Goal: Communication & Community: Answer question/provide support

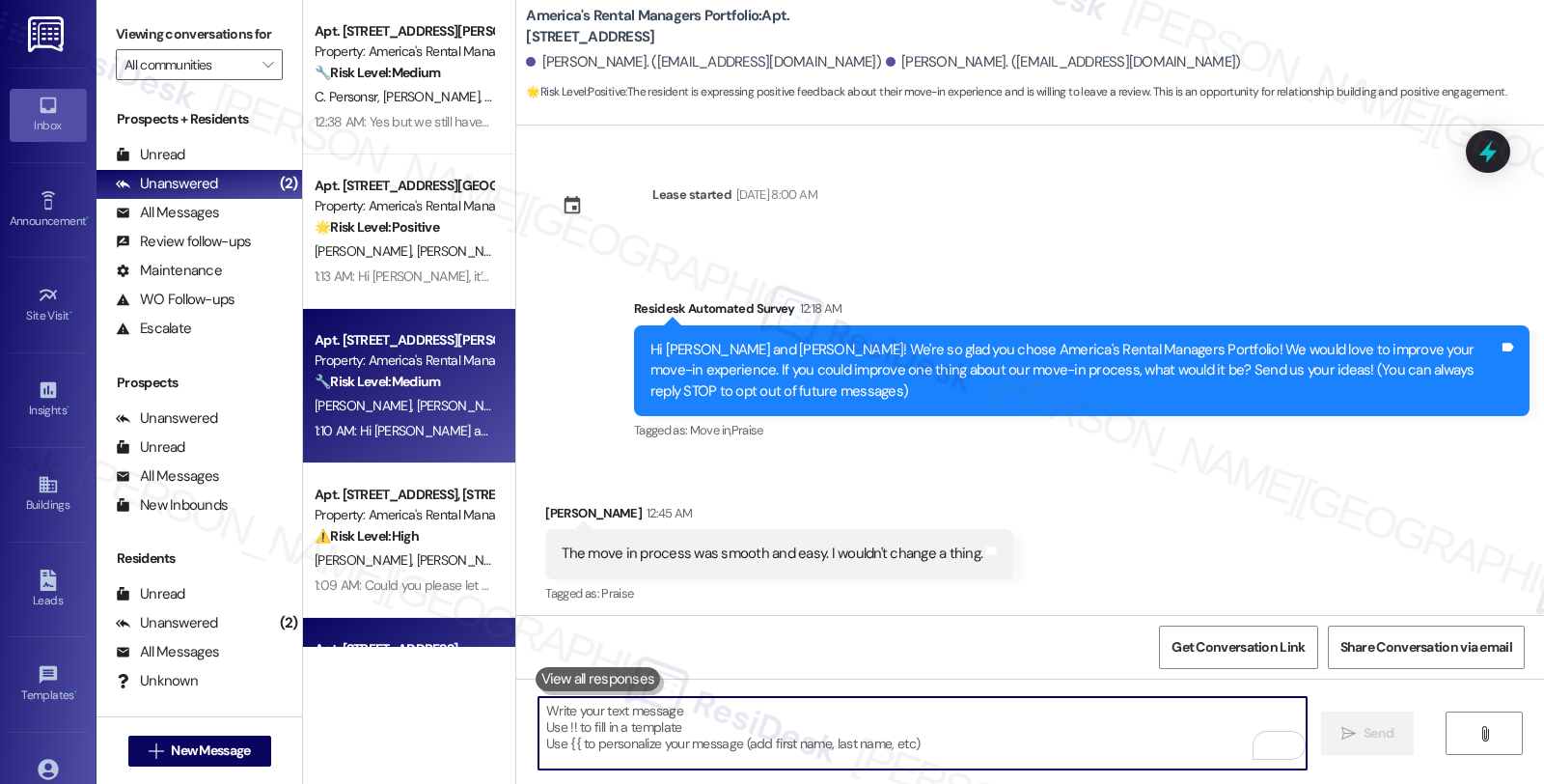
scroll to position [1041, 0]
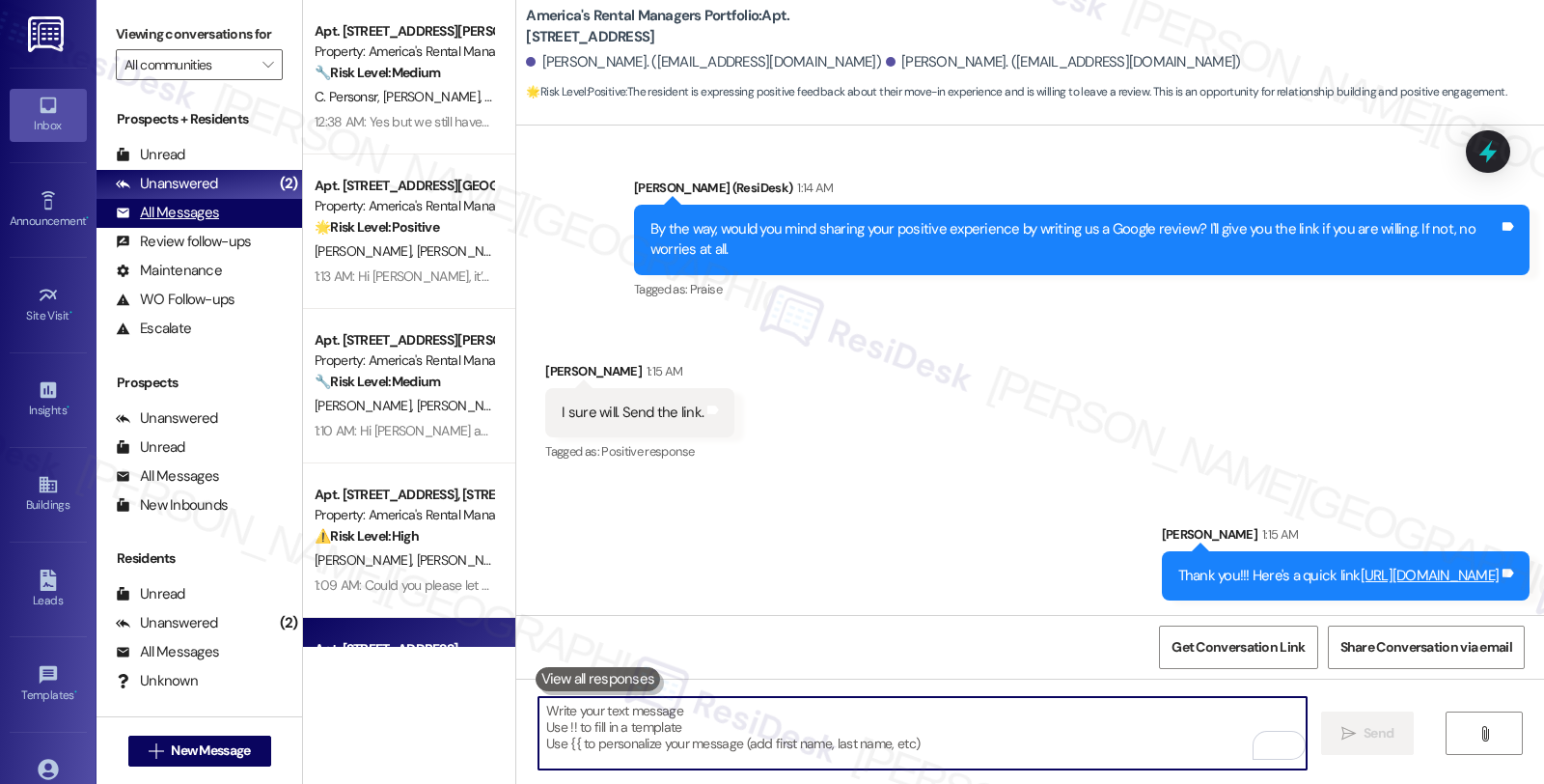
click at [229, 227] on div "All Messages (undefined)" at bounding box center [200, 213] width 206 height 29
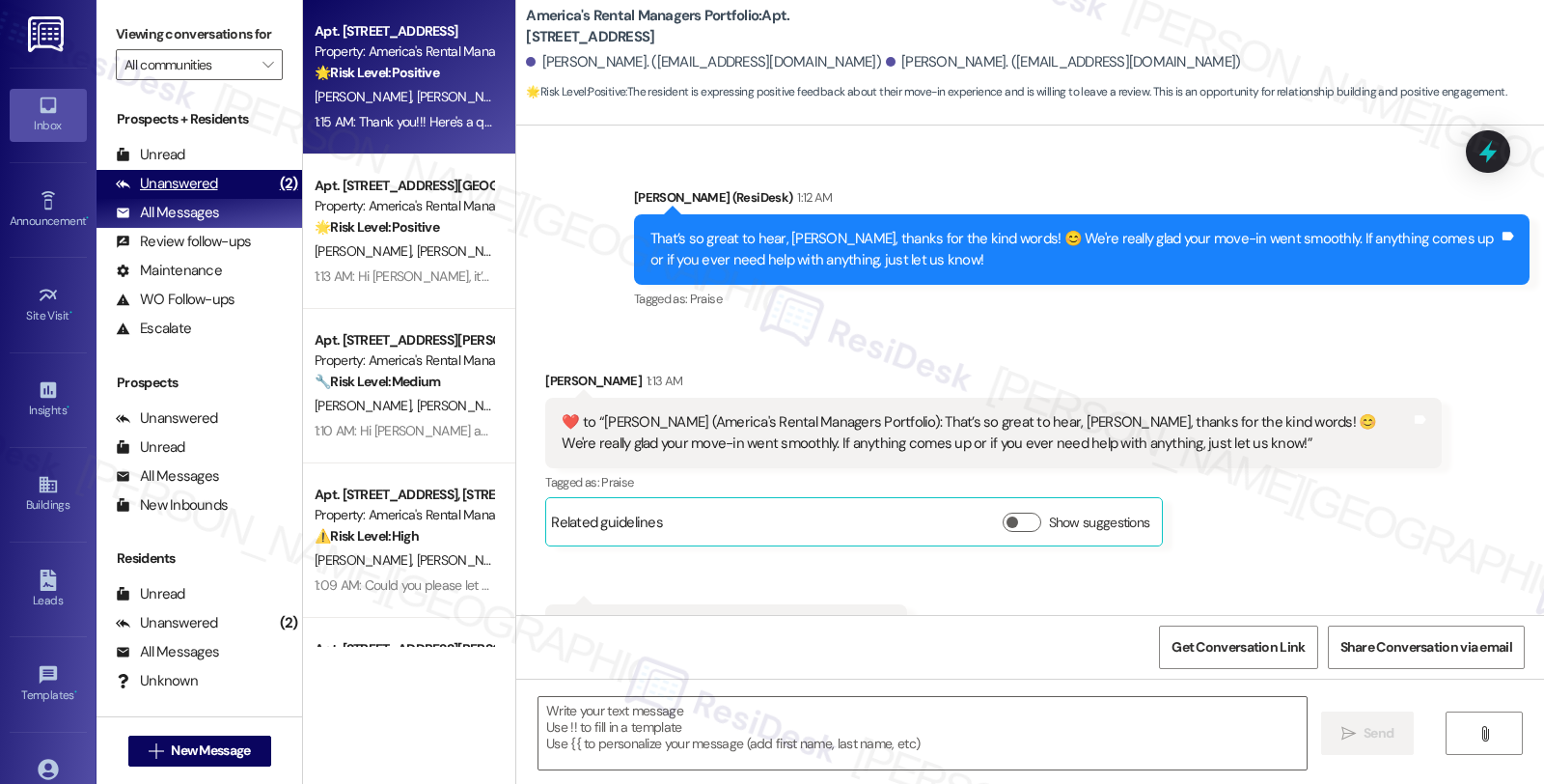
type textarea "Fetching suggested responses. Please feel free to read through the conversation…"
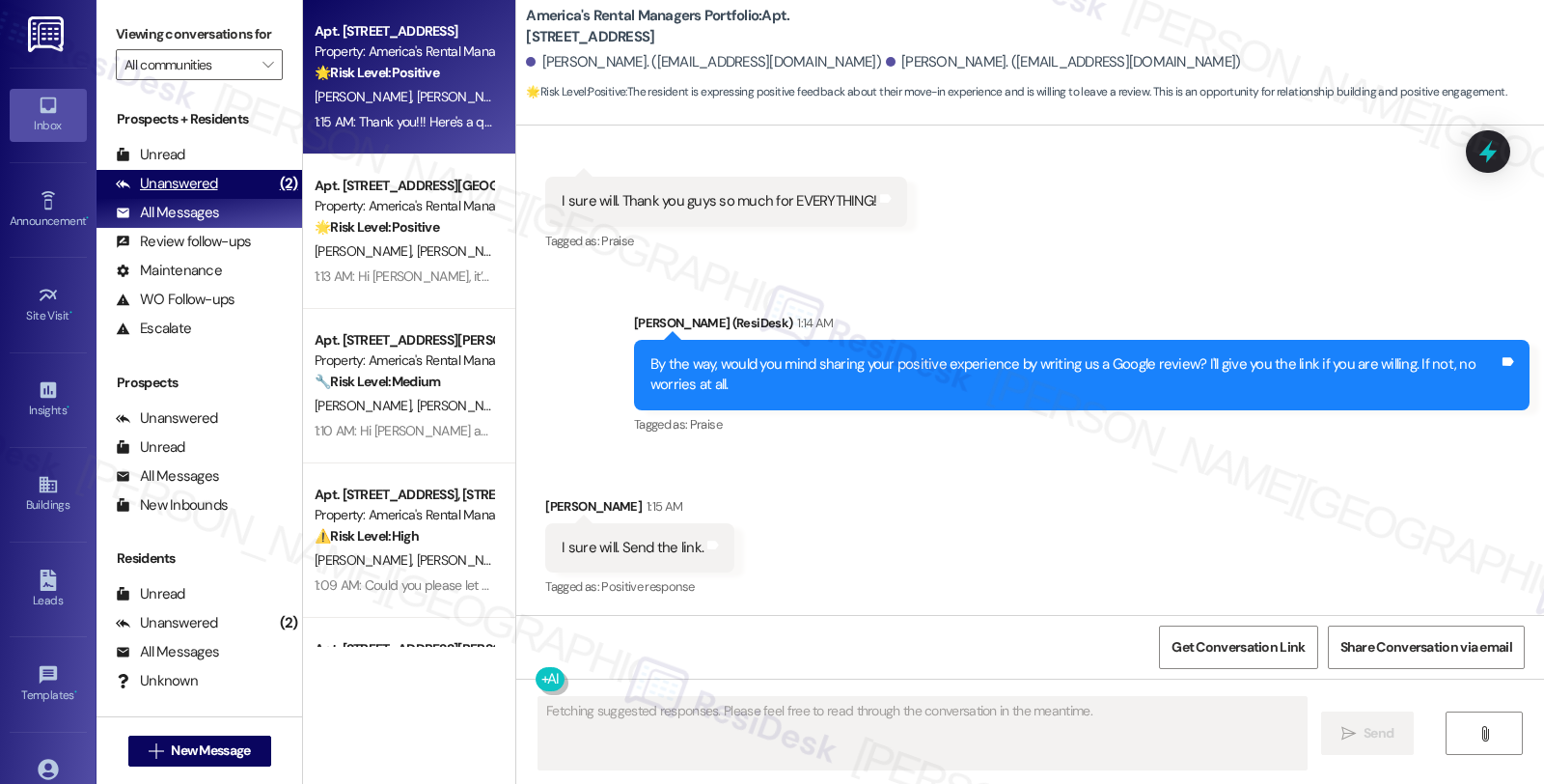
click at [213, 194] on div "Unanswered" at bounding box center [167, 184] width 102 height 20
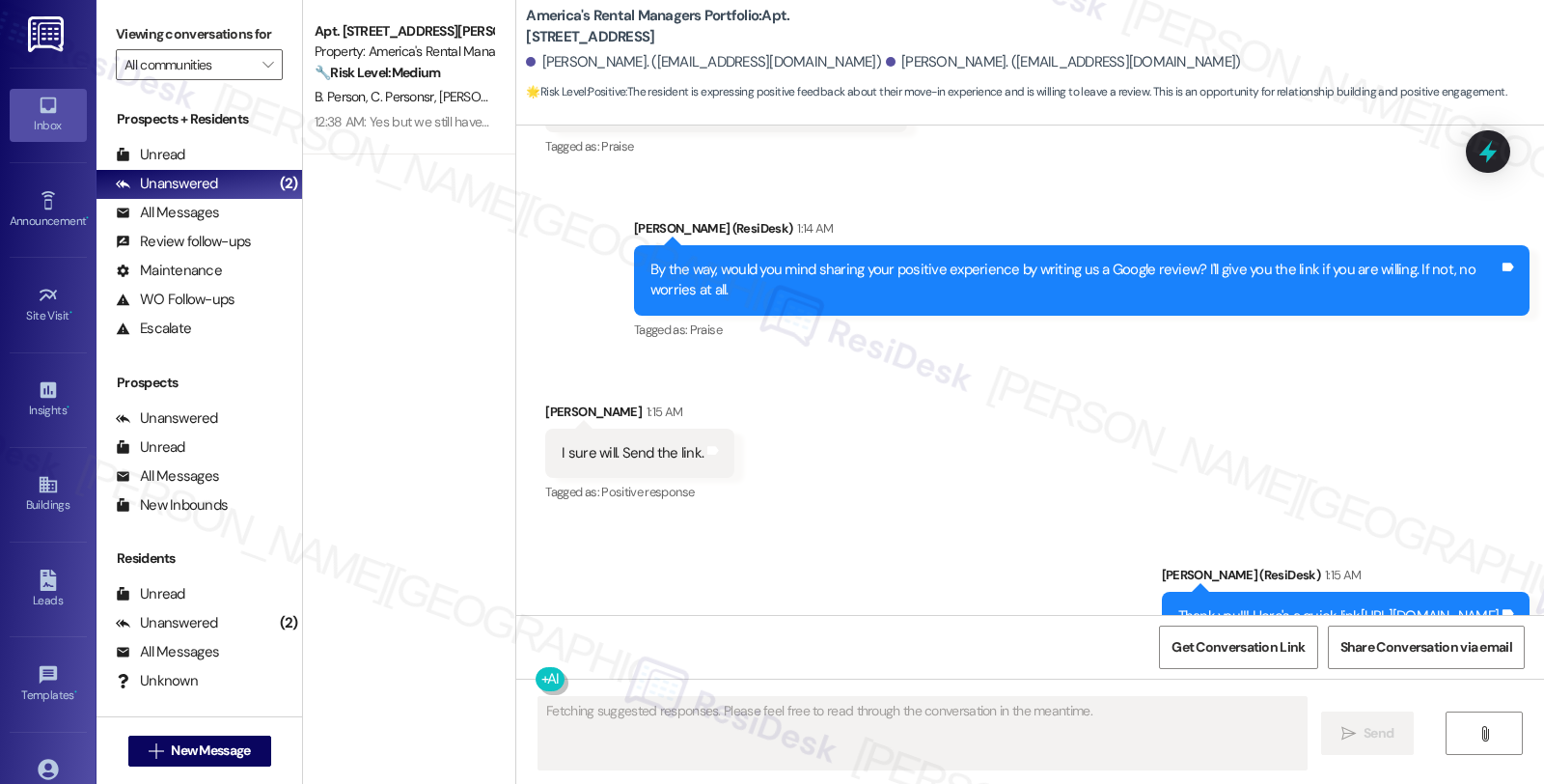
scroll to position [1111, 0]
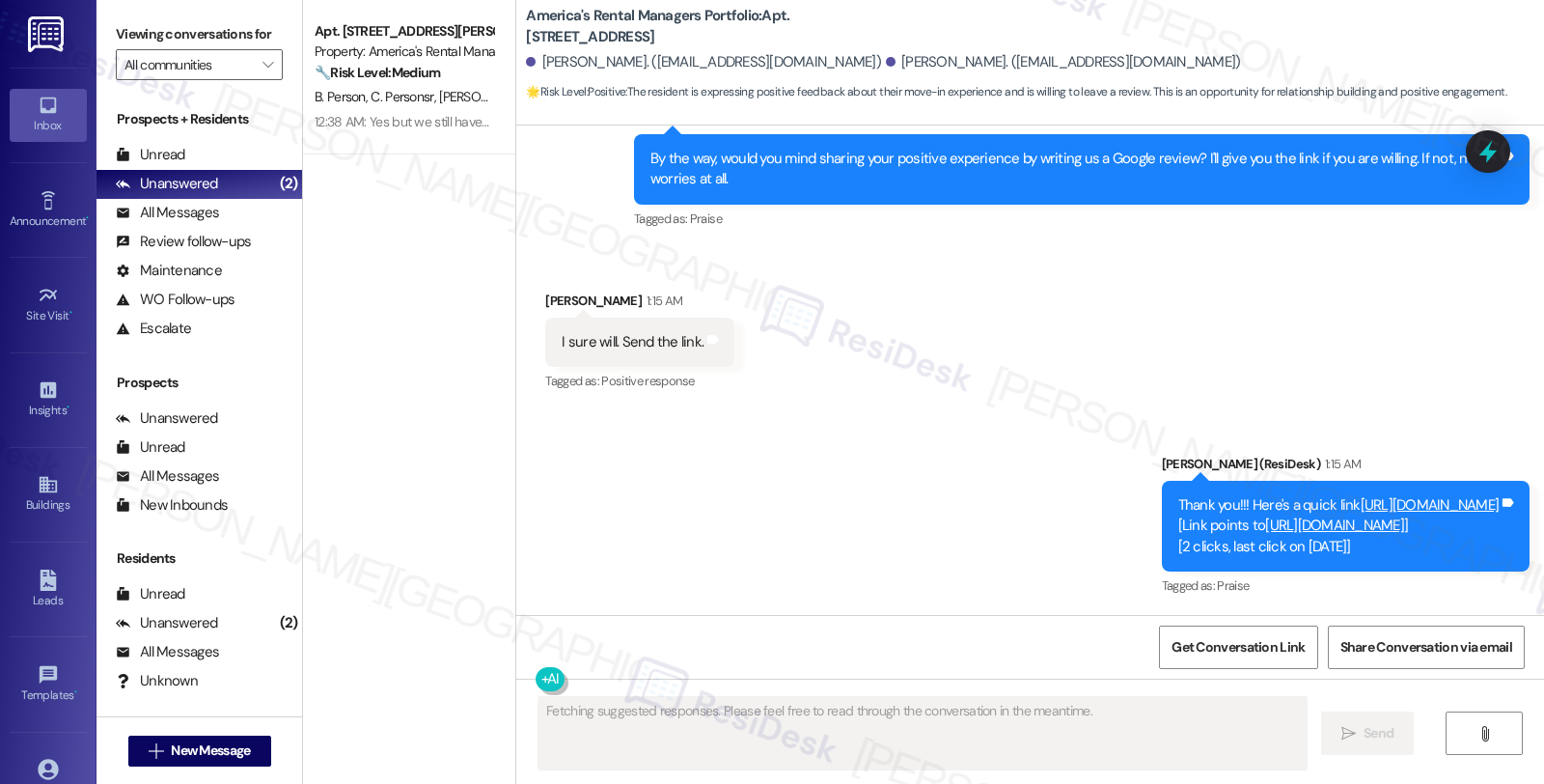
click at [1361, 500] on link "[URL][DOMAIN_NAME]" at bounding box center [1430, 504] width 139 height 19
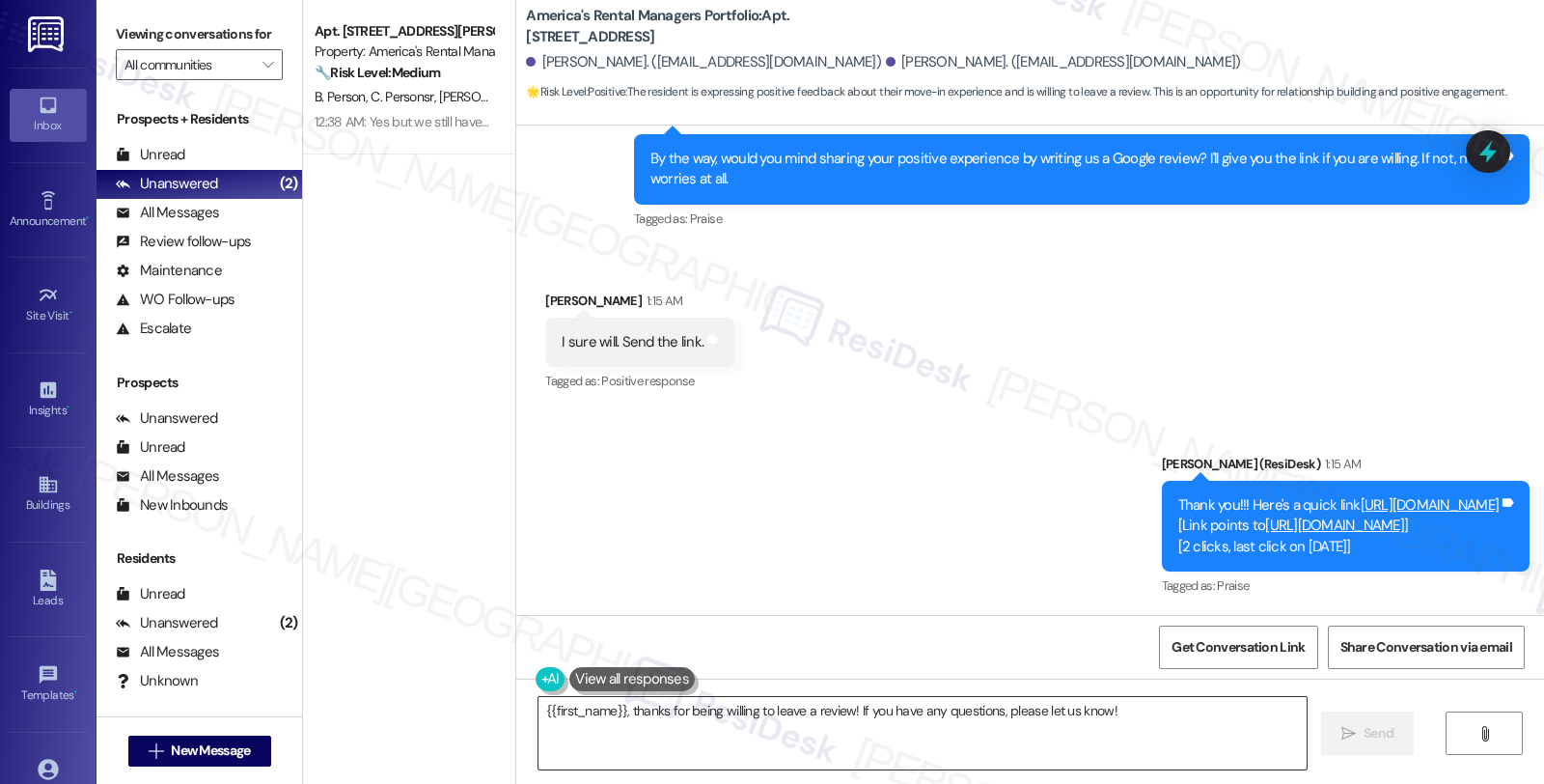
click at [816, 727] on textarea "{{first_name}}, thanks for being willing to leave a review! If you have any que…" at bounding box center [923, 733] width 768 height 72
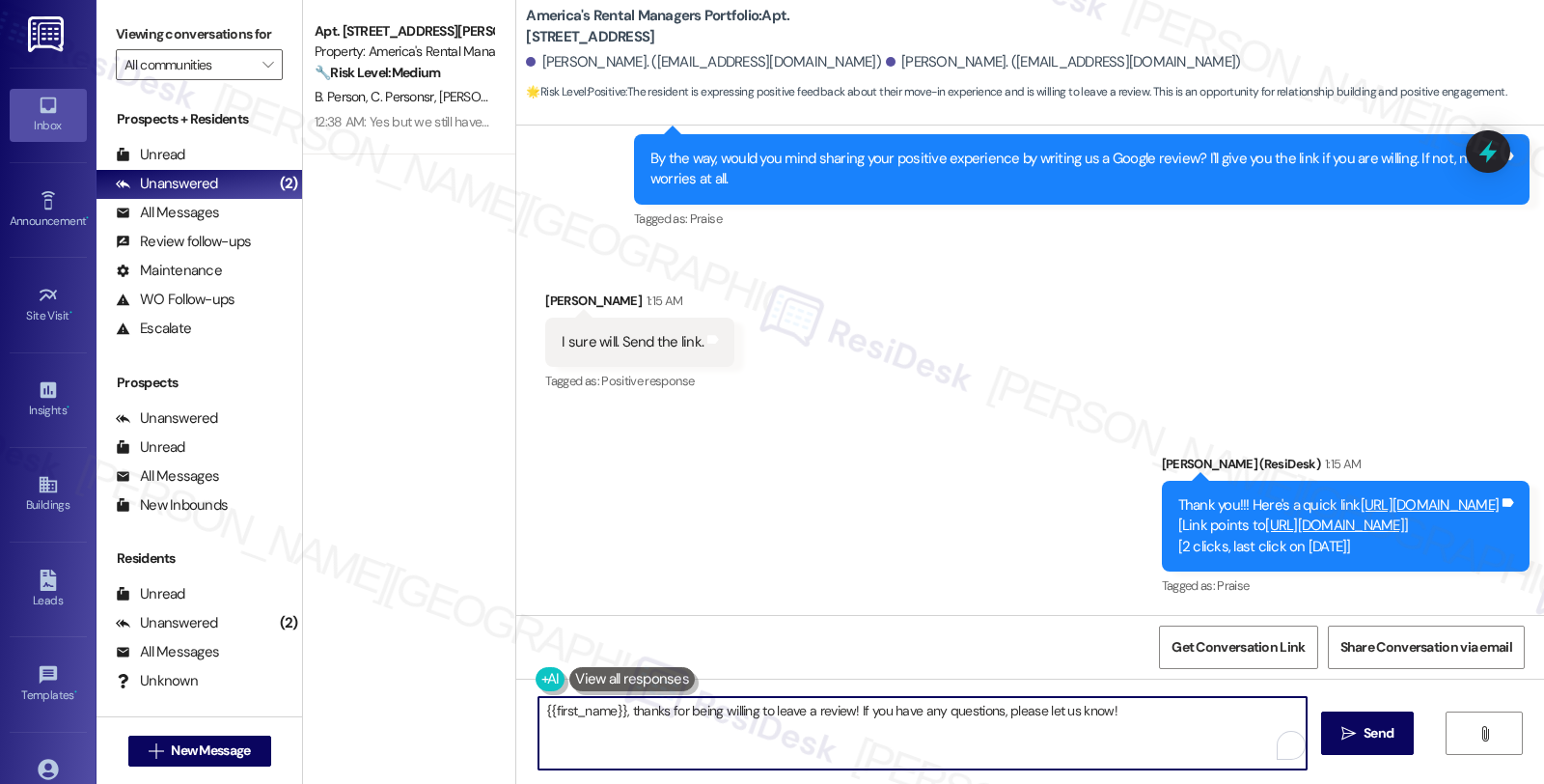
drag, startPoint x: 1017, startPoint y: 702, endPoint x: 331, endPoint y: 702, distance: 686.3
click at [331, 702] on div "Apt. [STREET_ADDRESS][PERSON_NAME], [STREET_ADDRESS][PERSON_NAME] Property: Ame…" at bounding box center [923, 392] width 1241 height 784
paste textarea "You may leave your review at your convenience. I would also appreciate if you c…"
click at [547, 291] on div "[PERSON_NAME] 1:15 AM" at bounding box center [639, 304] width 189 height 27
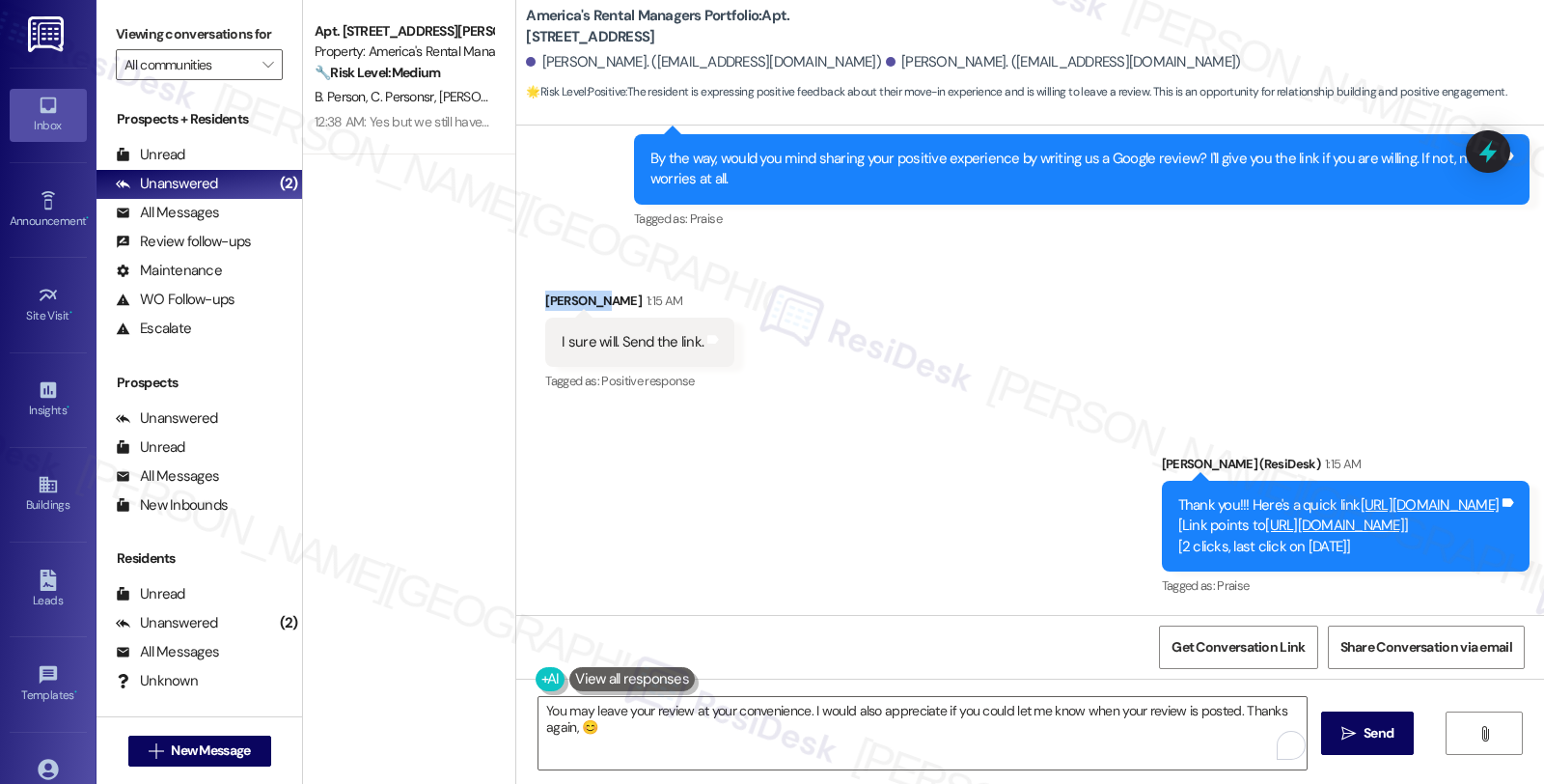
click at [547, 291] on div "[PERSON_NAME] 1:15 AM" at bounding box center [639, 304] width 189 height 27
copy div "[PERSON_NAME]"
click at [564, 721] on textarea "You may leave your review at your convenience. I would also appreciate if you c…" at bounding box center [923, 733] width 768 height 72
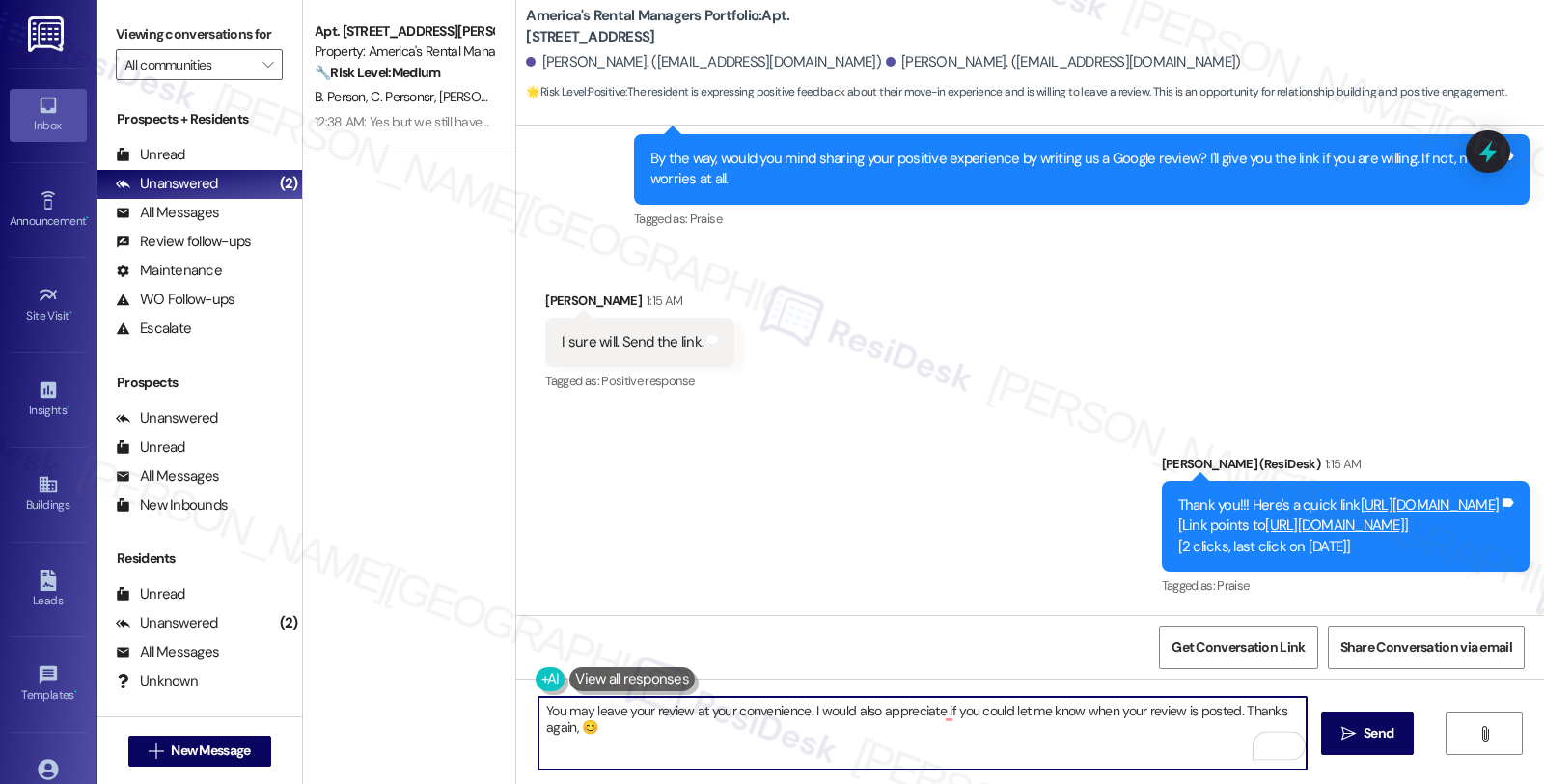
paste textarea "[PERSON_NAME]"
type textarea "You may leave your review at your convenience. I would also appreciate if you c…"
click at [1397, 736] on button " Send" at bounding box center [1368, 732] width 94 height 43
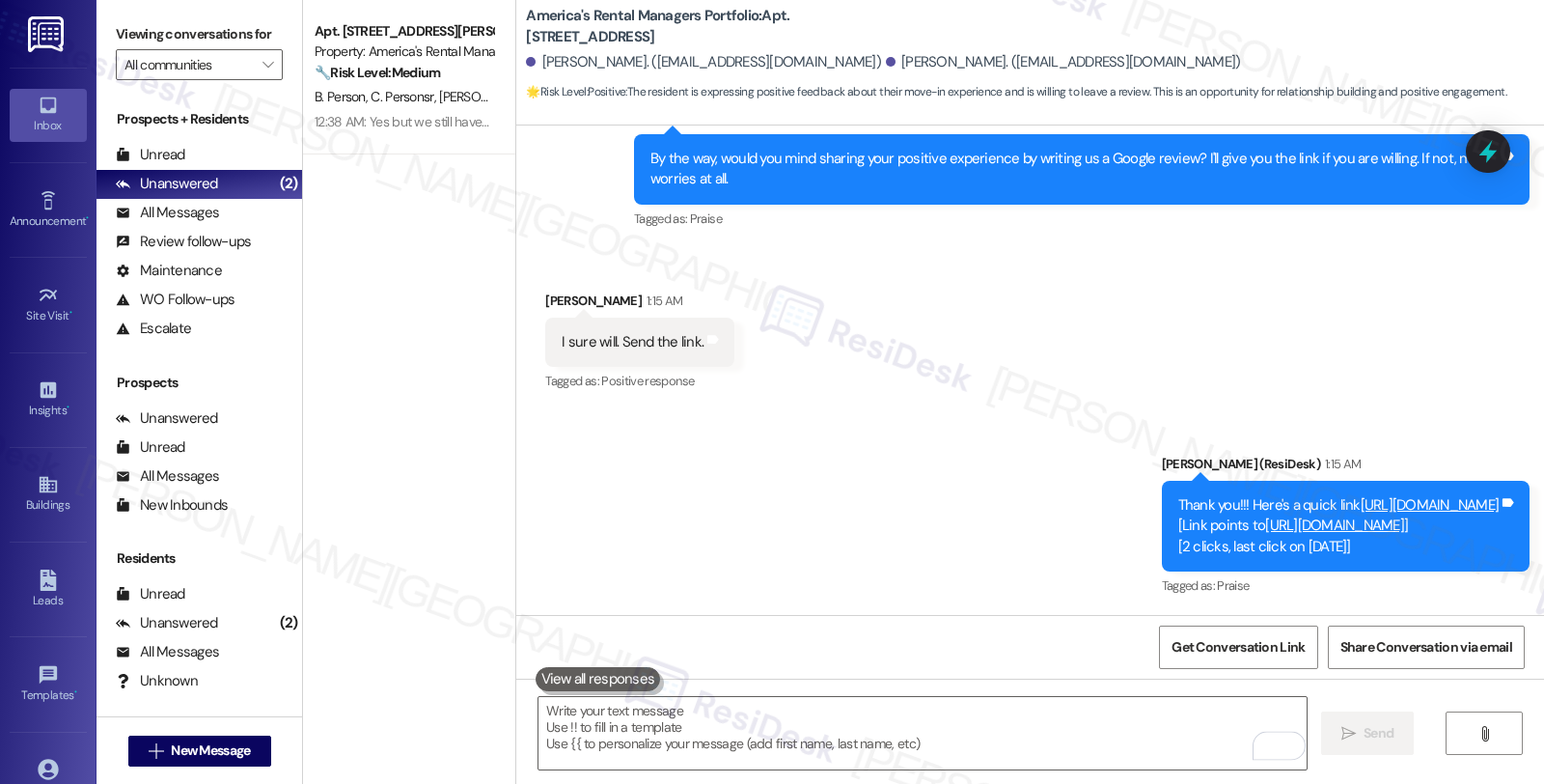
scroll to position [905, 0]
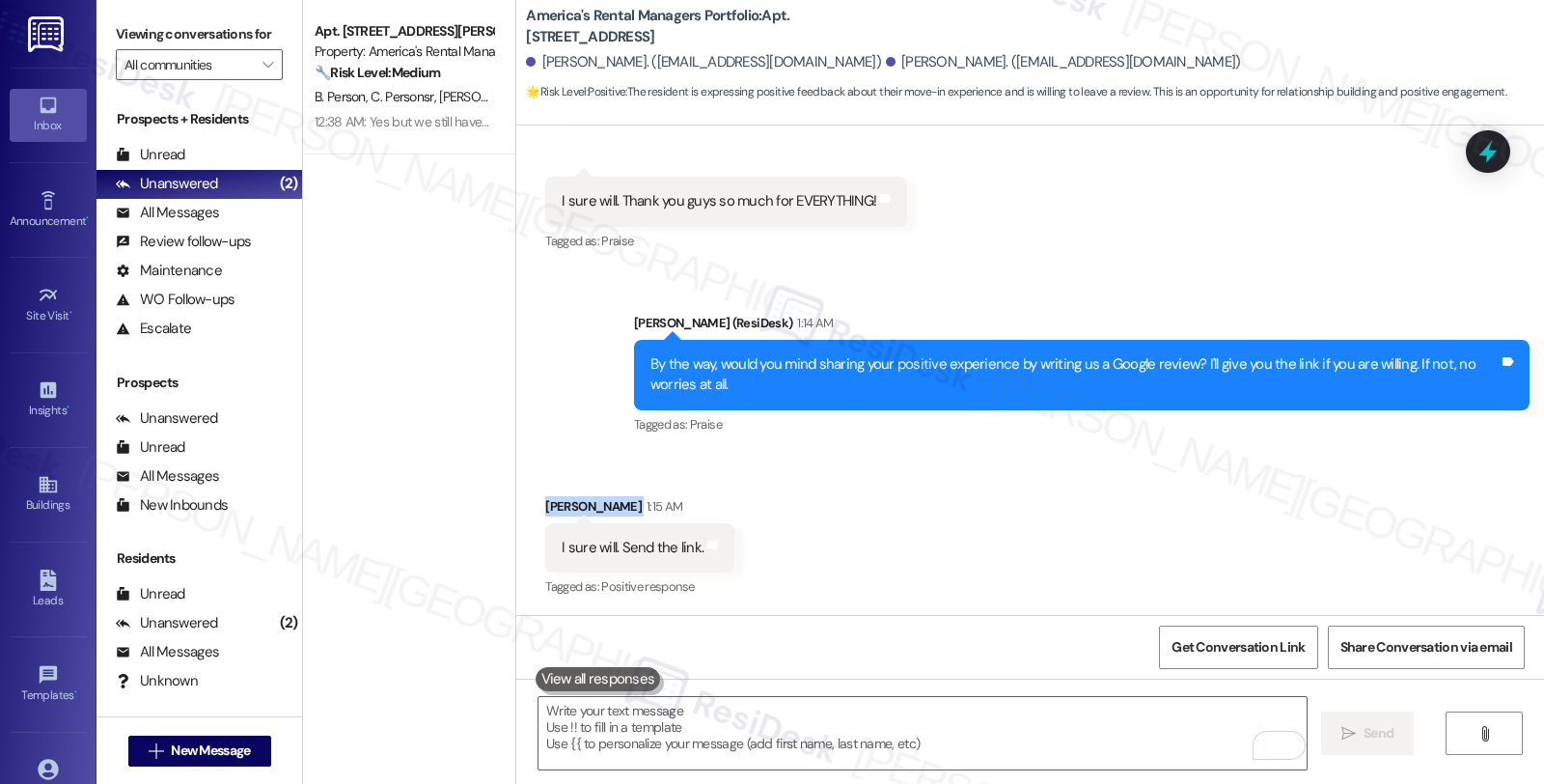
drag, startPoint x: 611, startPoint y: 503, endPoint x: 526, endPoint y: 503, distance: 84.9
click at [531, 503] on div "Received via SMS [PERSON_NAME] 1:15 AM I sure will. Send the link. Tags and not…" at bounding box center [640, 549] width 218 height 134
copy div "[PERSON_NAME]"
click at [1209, 644] on span "Get Conversation Link" at bounding box center [1238, 647] width 133 height 20
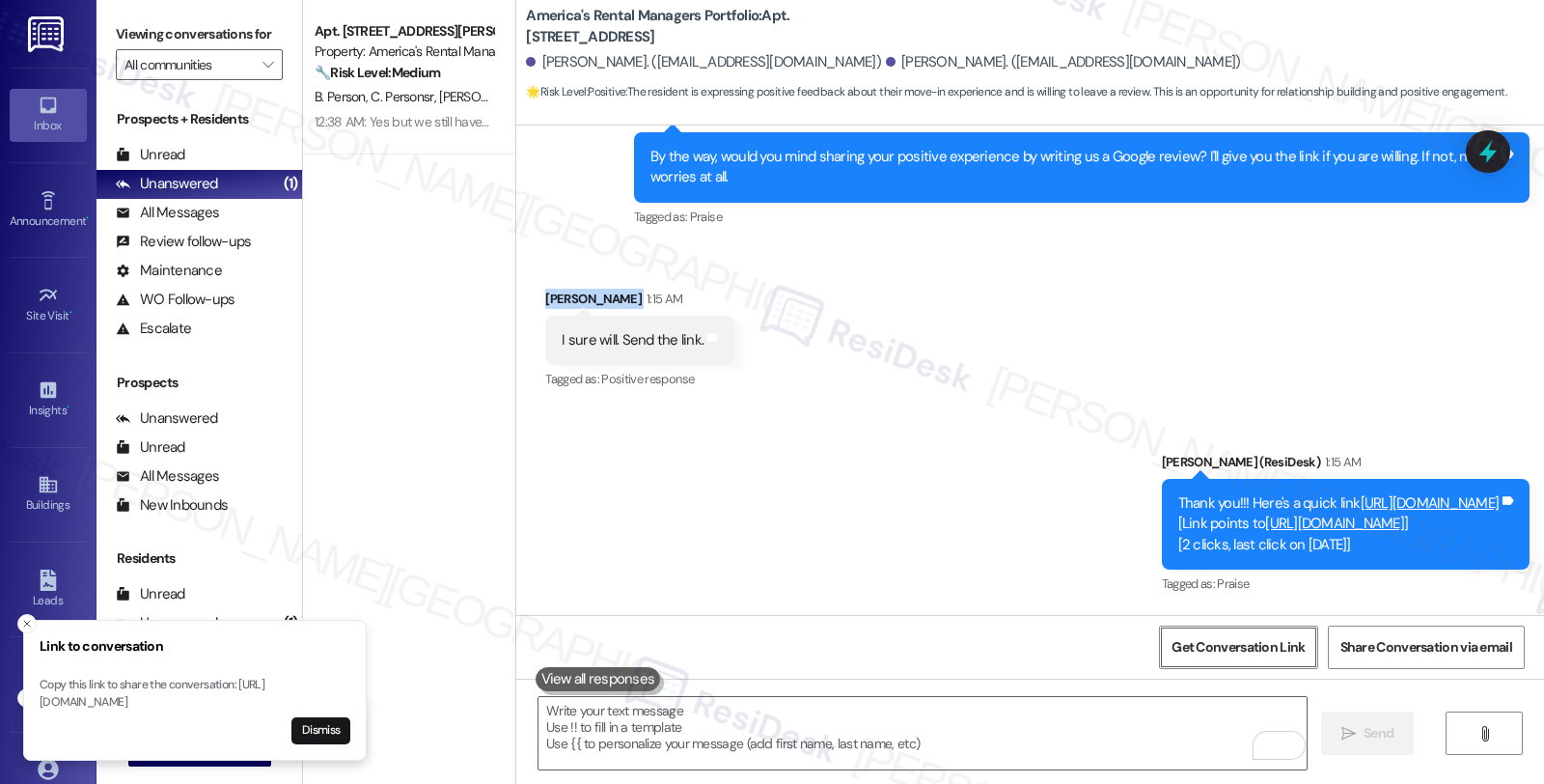
scroll to position [1265, 0]
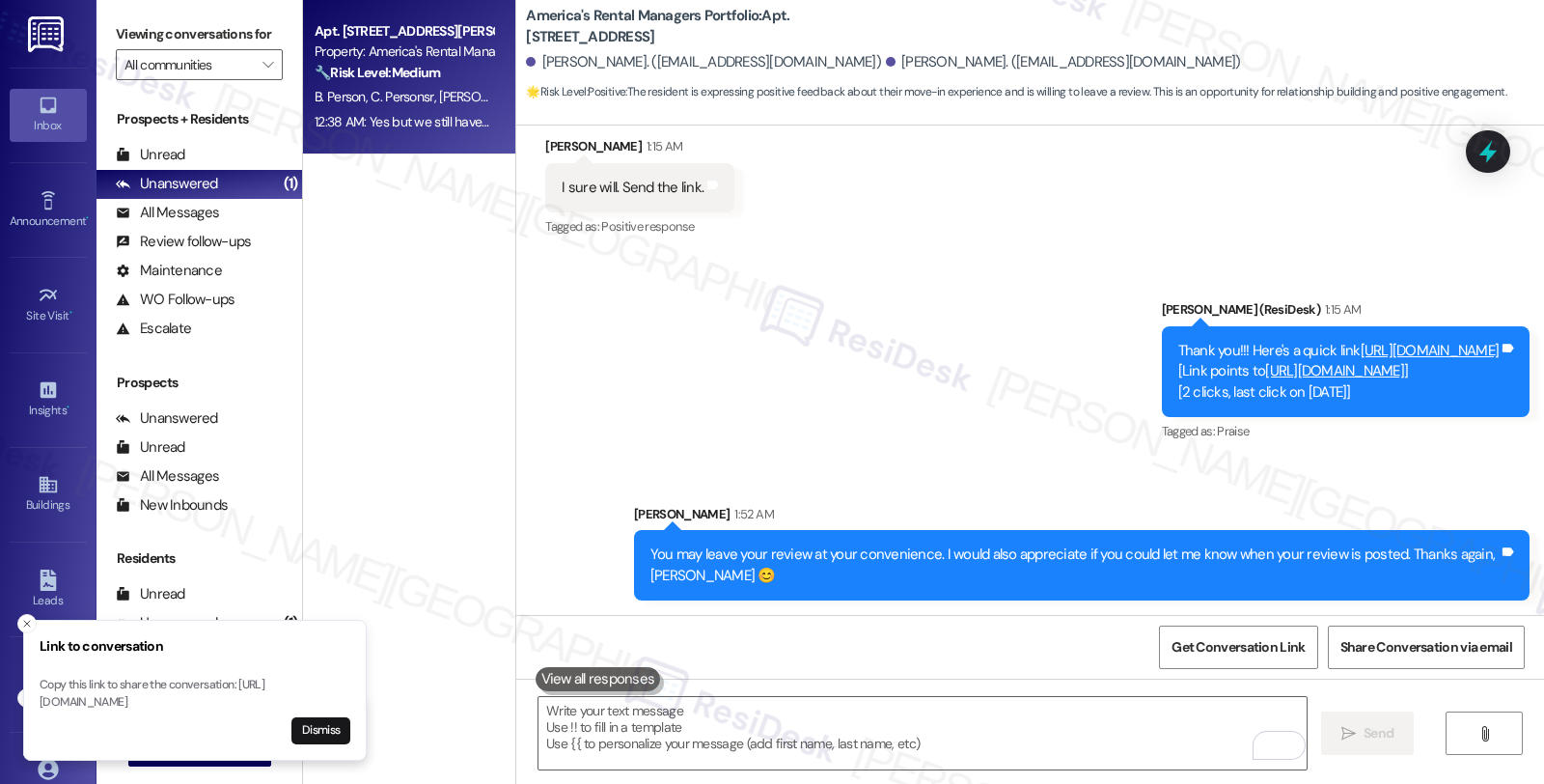
click at [440, 91] on span "[PERSON_NAME]" at bounding box center [488, 96] width 97 height 17
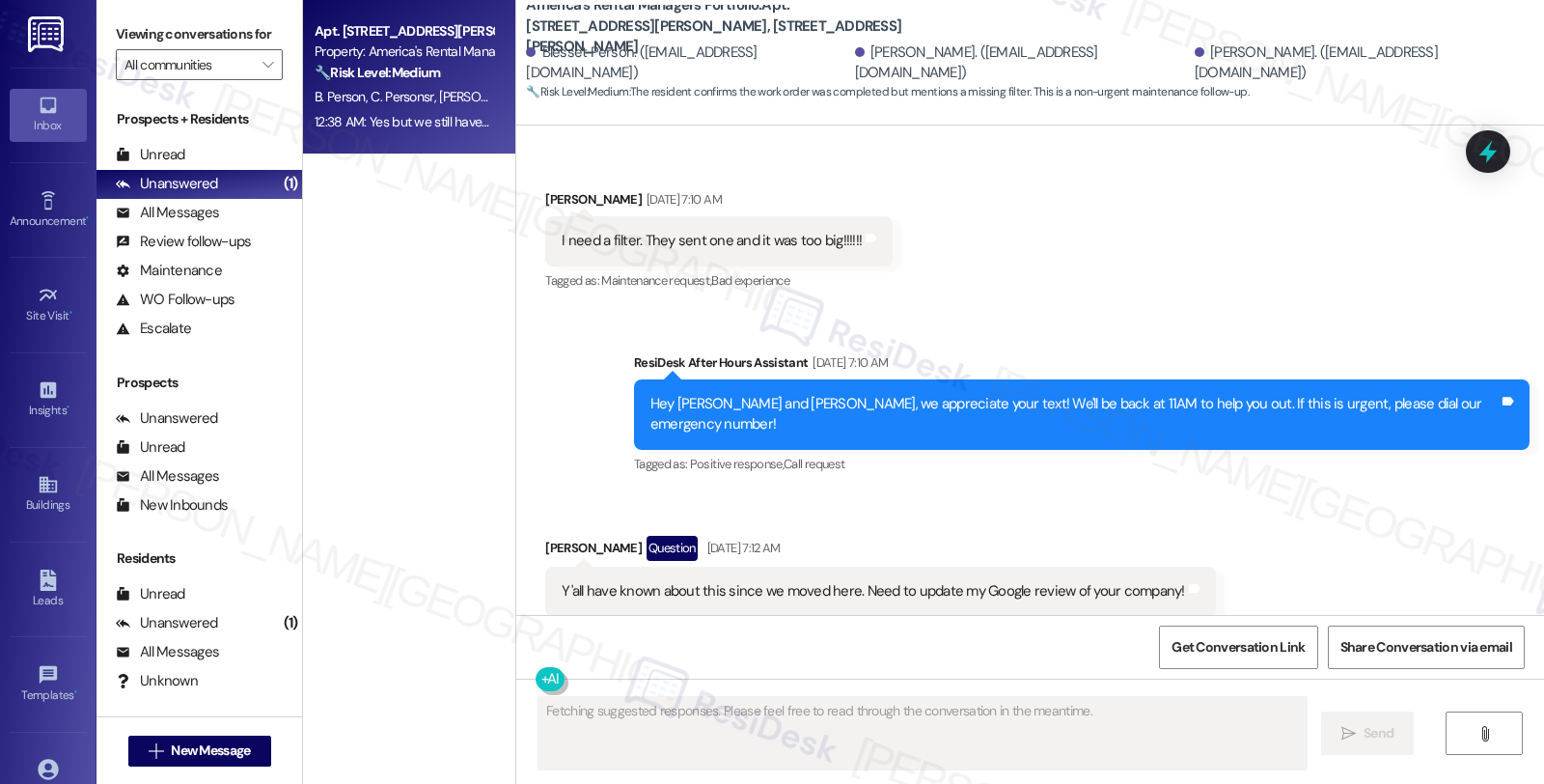
scroll to position [8163, 0]
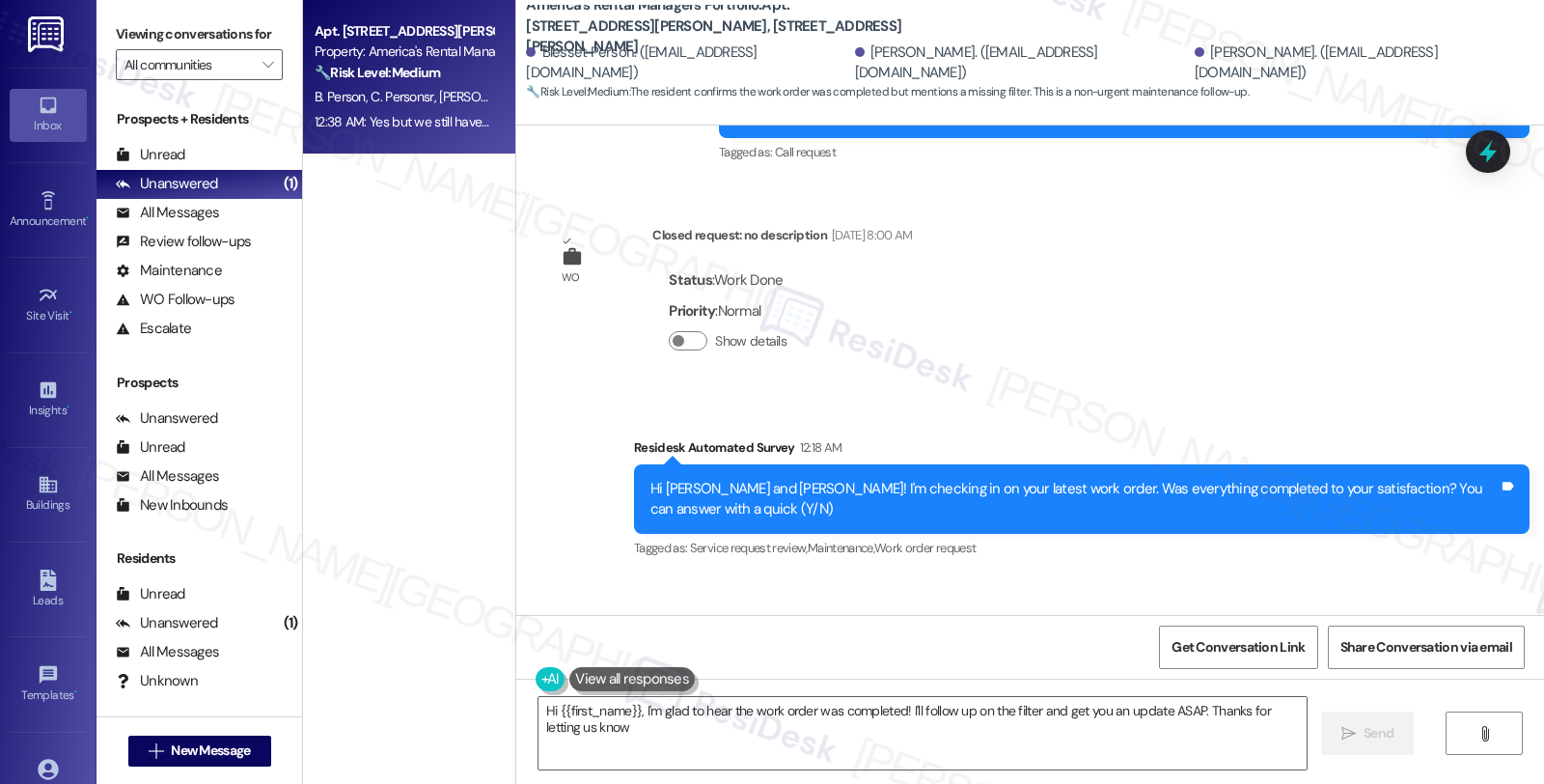
type textarea "Hi {{first_name}}, I'm glad to hear the work order was completed! I'll follow u…"
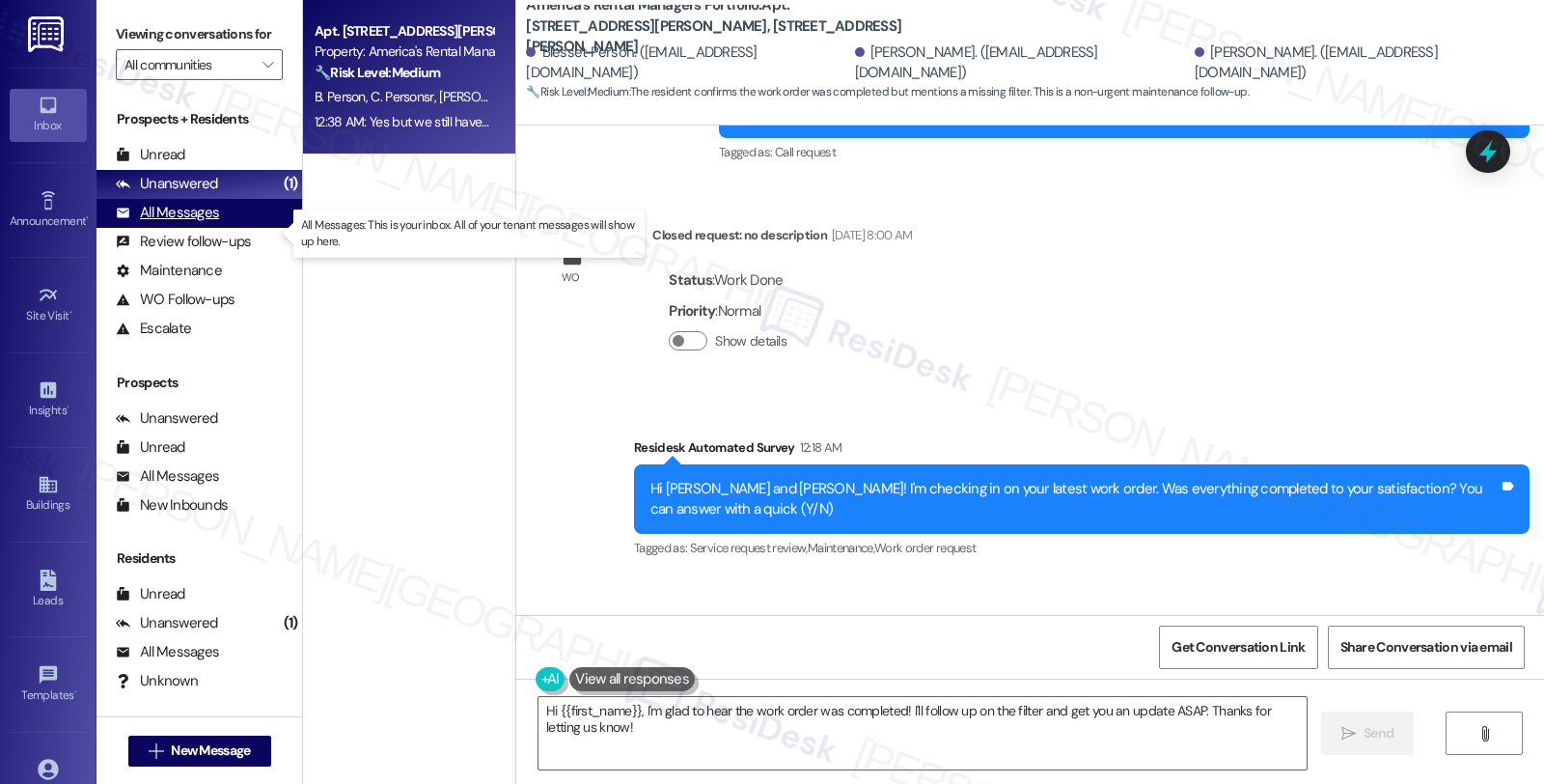
click at [188, 223] on div "All Messages" at bounding box center [167, 213] width 103 height 20
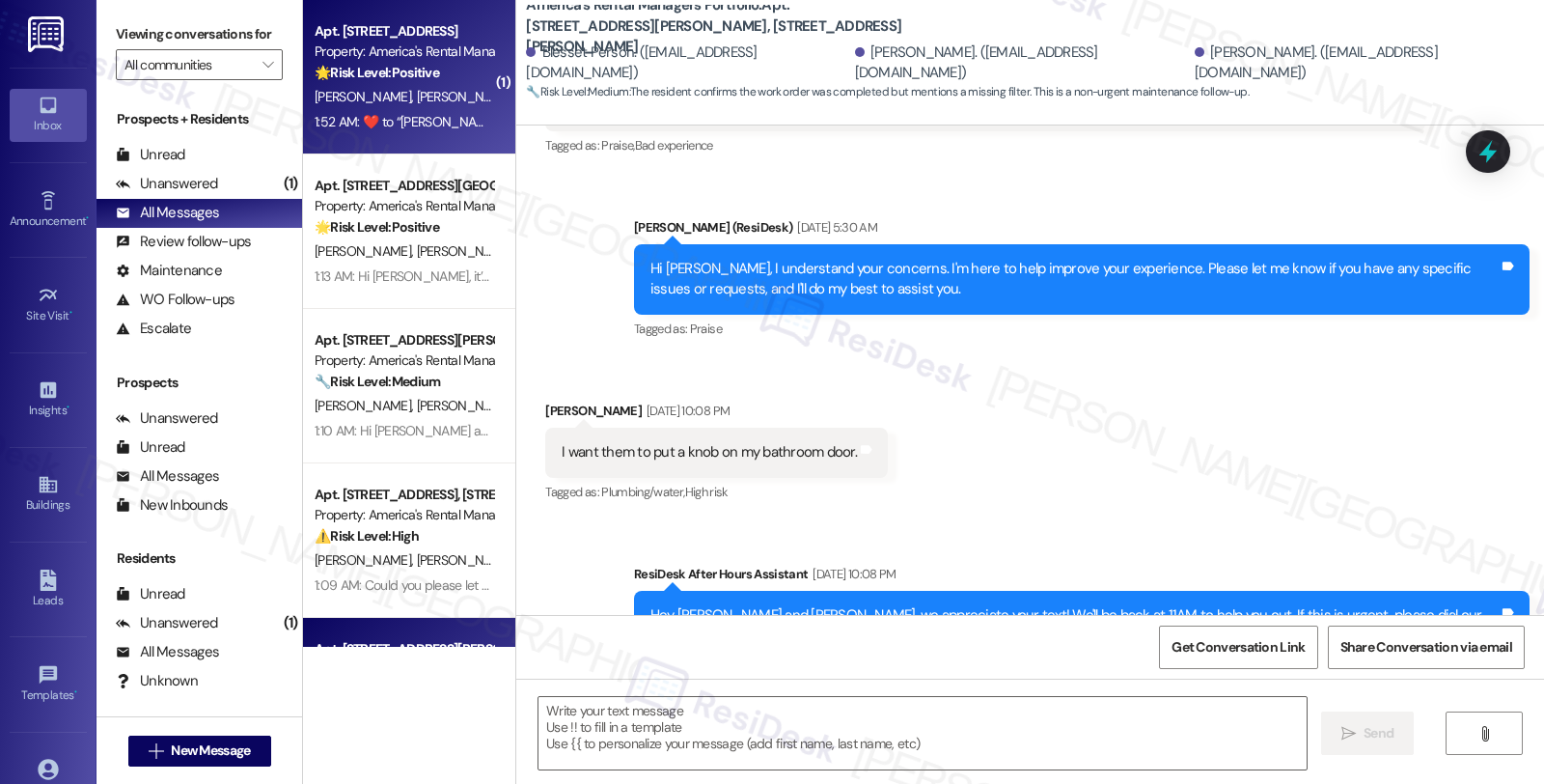
type textarea "Fetching suggested responses. Please feel free to read through the conversation…"
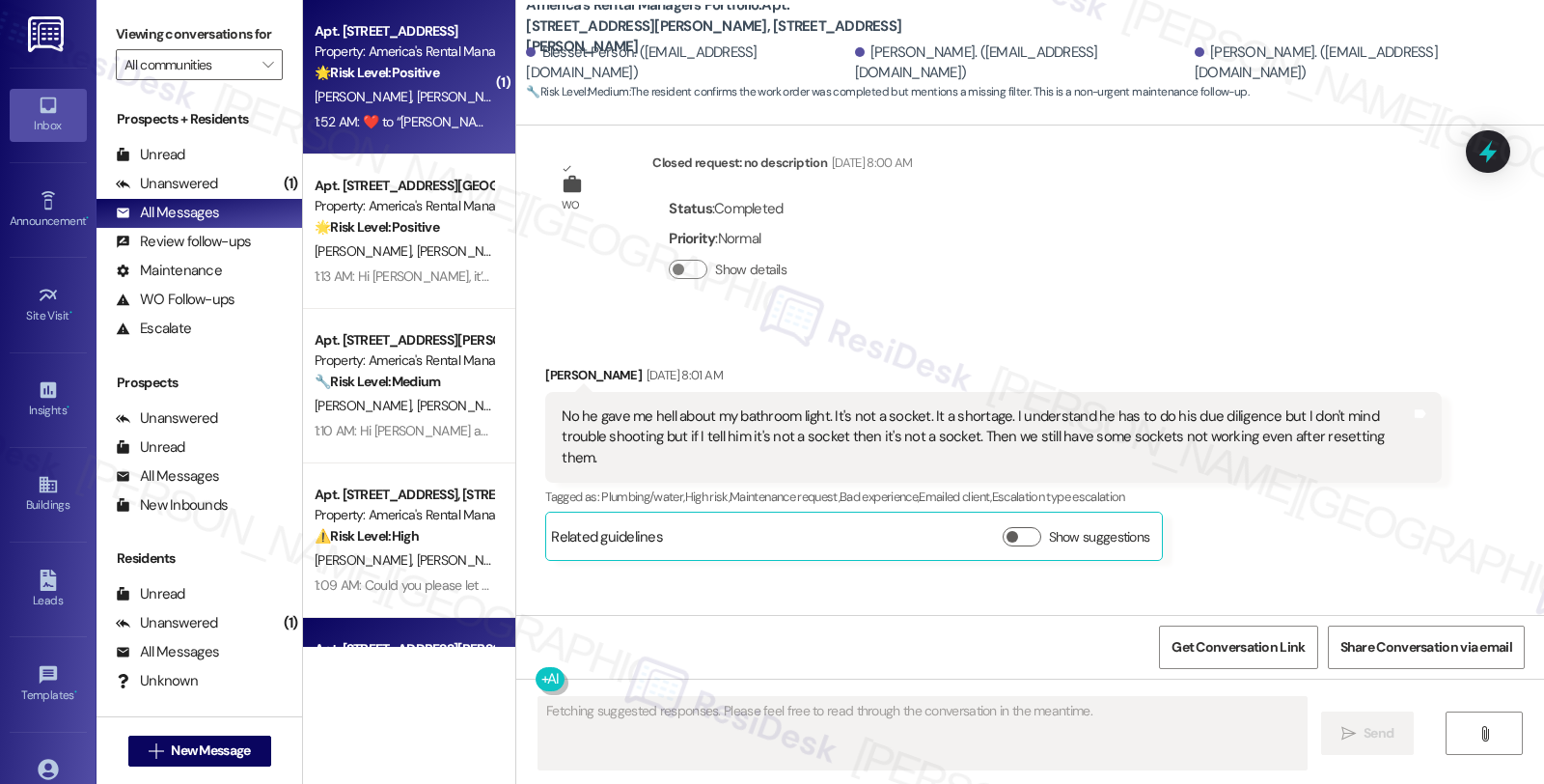
click at [445, 85] on div "[PERSON_NAME] [PERSON_NAME]" at bounding box center [404, 97] width 182 height 24
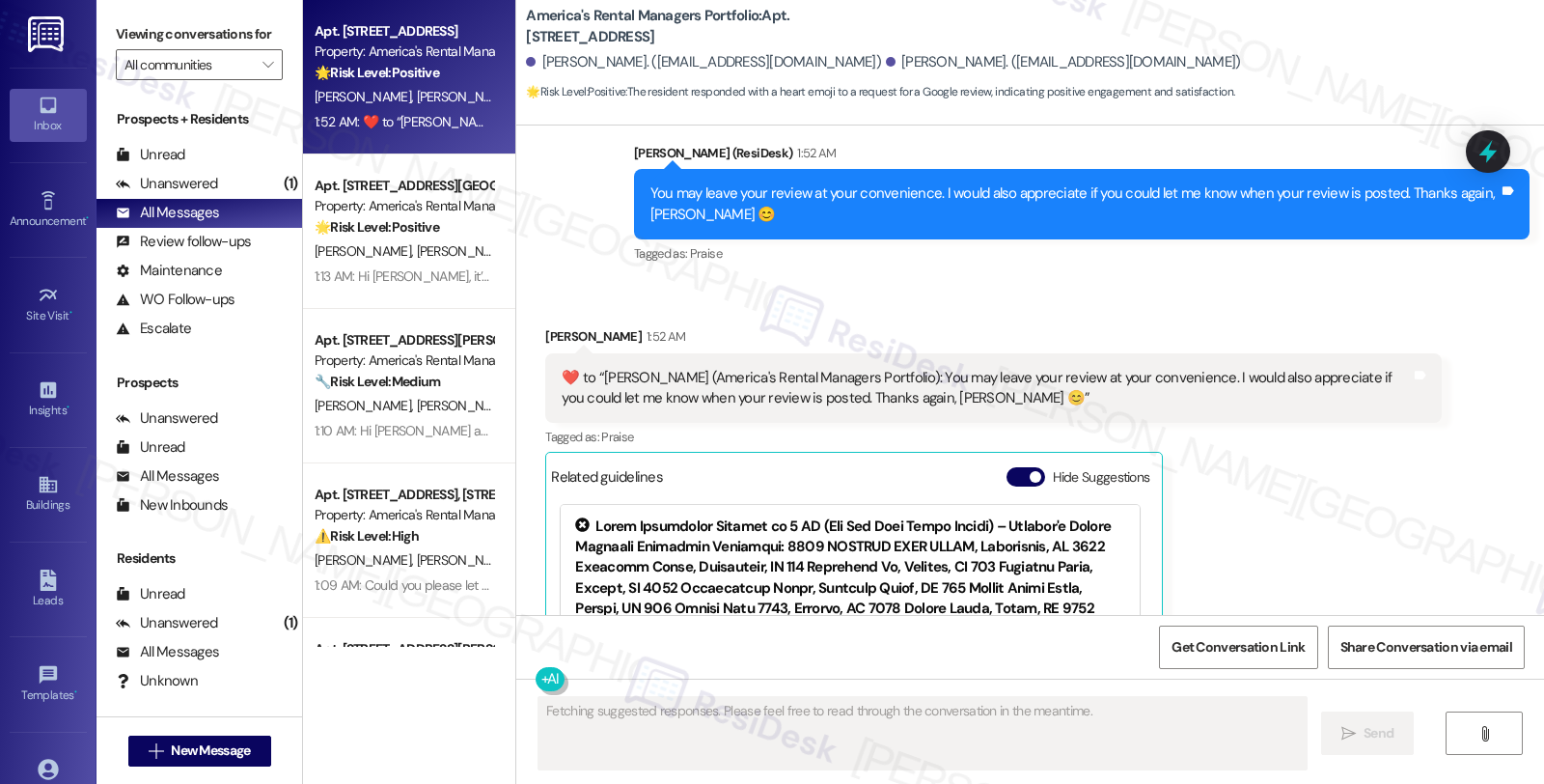
scroll to position [1841, 0]
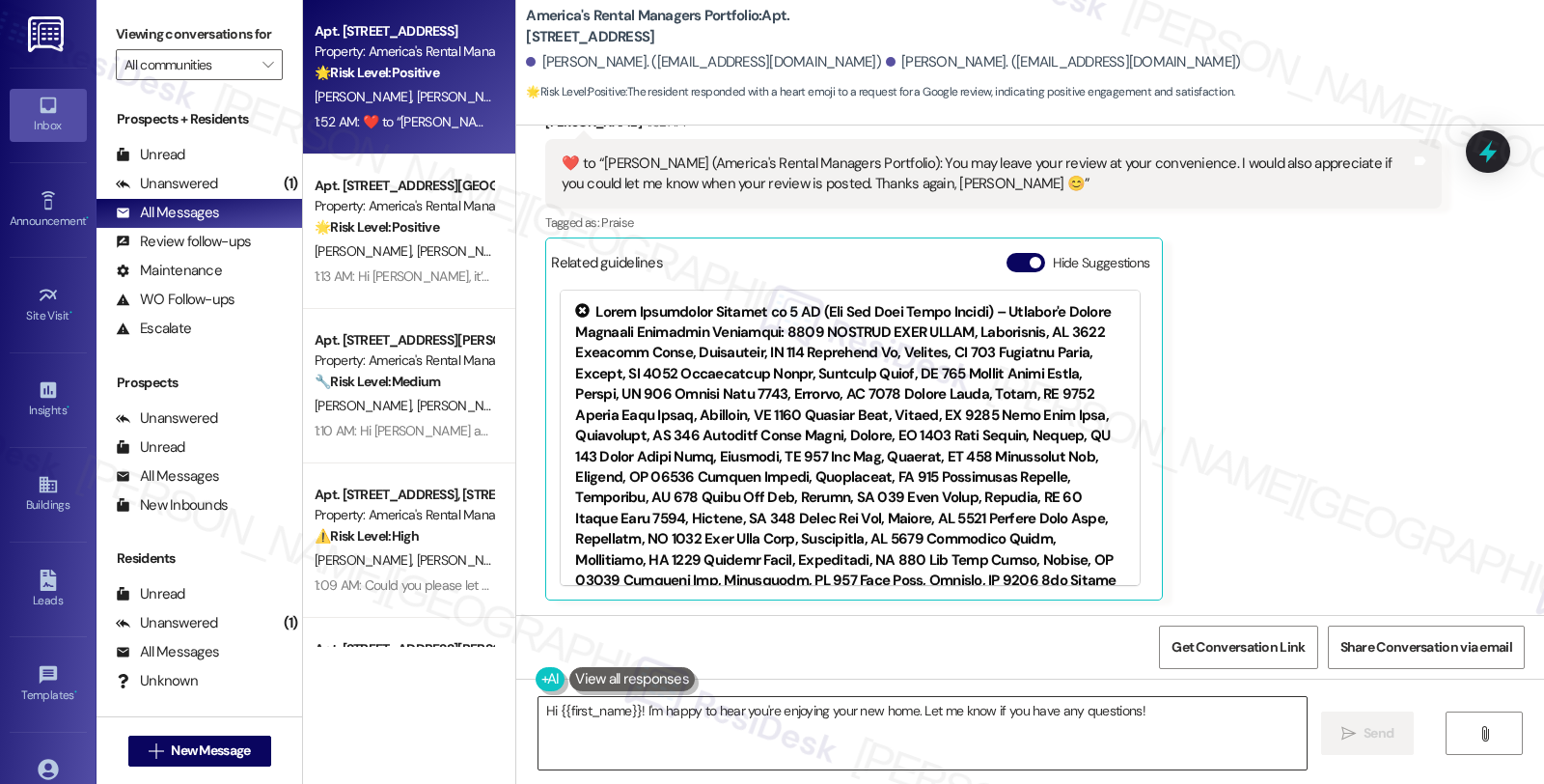
click at [783, 746] on textarea "Hi {{first_name}}! I'm happy to hear you're enjoying your new home. Let me know…" at bounding box center [923, 733] width 768 height 72
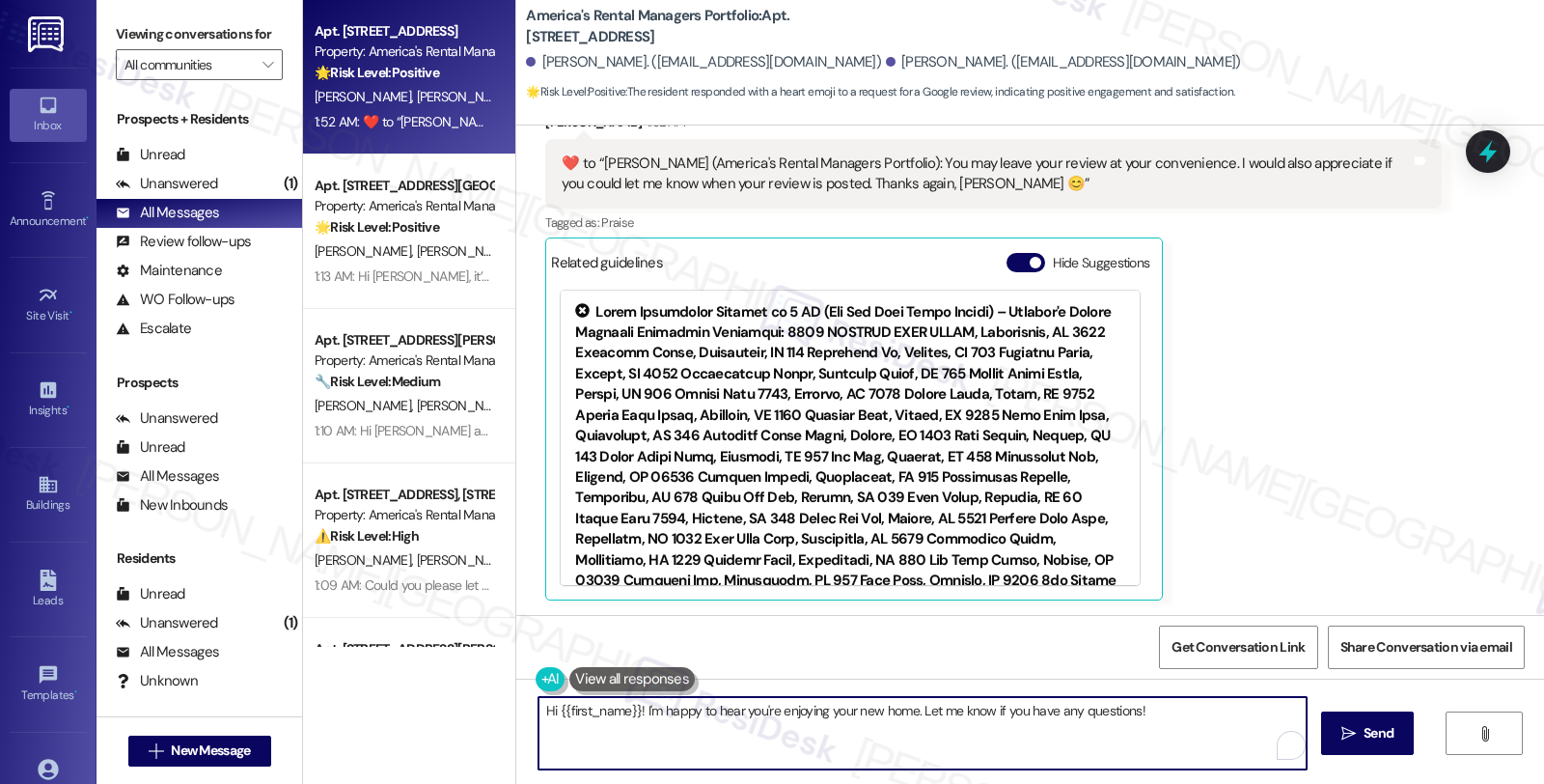
paste textarea "If you ever need anything in the future, please don't hesitate to reach out. Ha…"
type textarea "If you ever need anything in the future, please don't hesitate to reach out. Ha…"
click at [1354, 717] on button " Send" at bounding box center [1368, 732] width 94 height 43
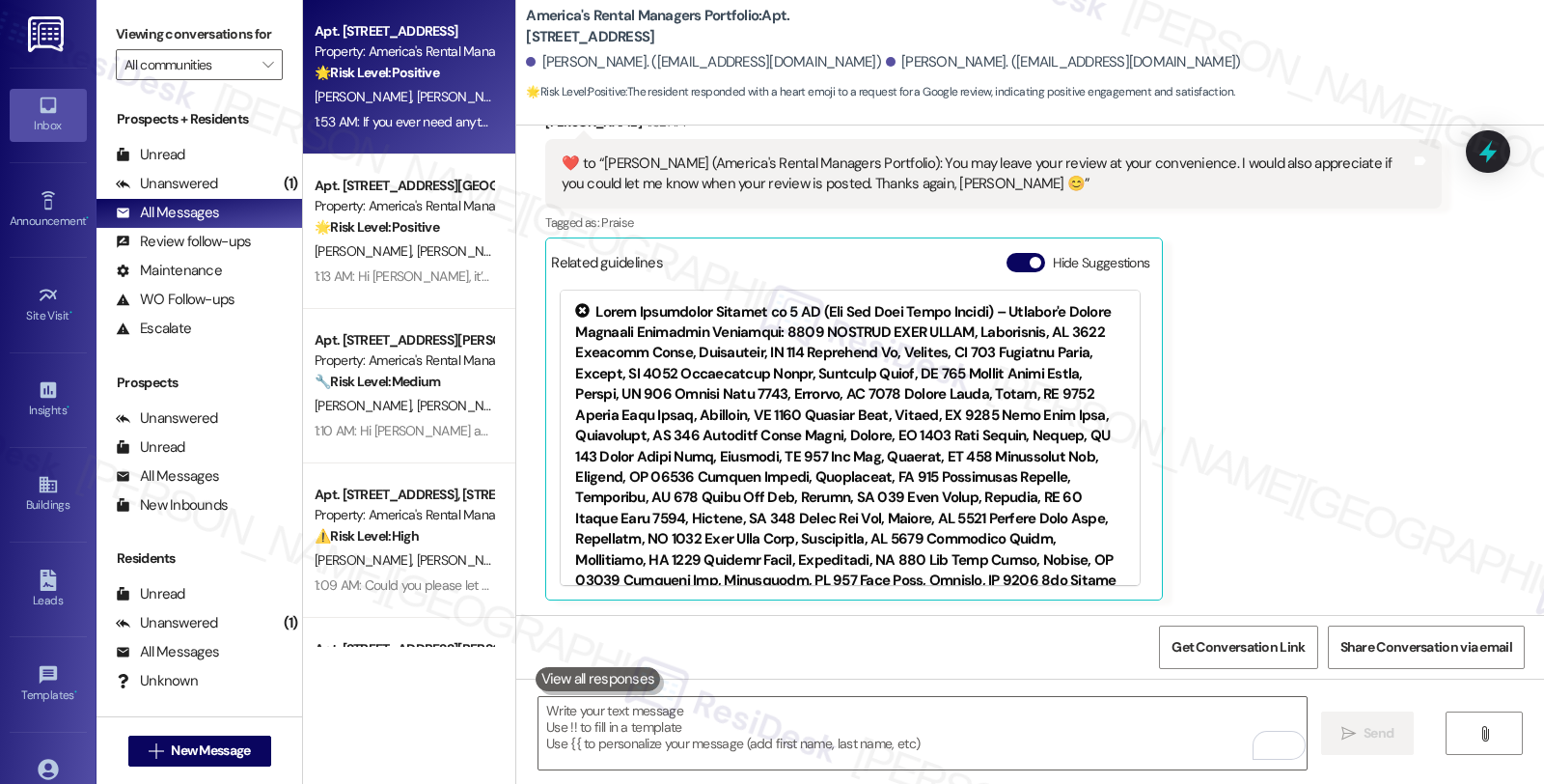
scroll to position [536, 0]
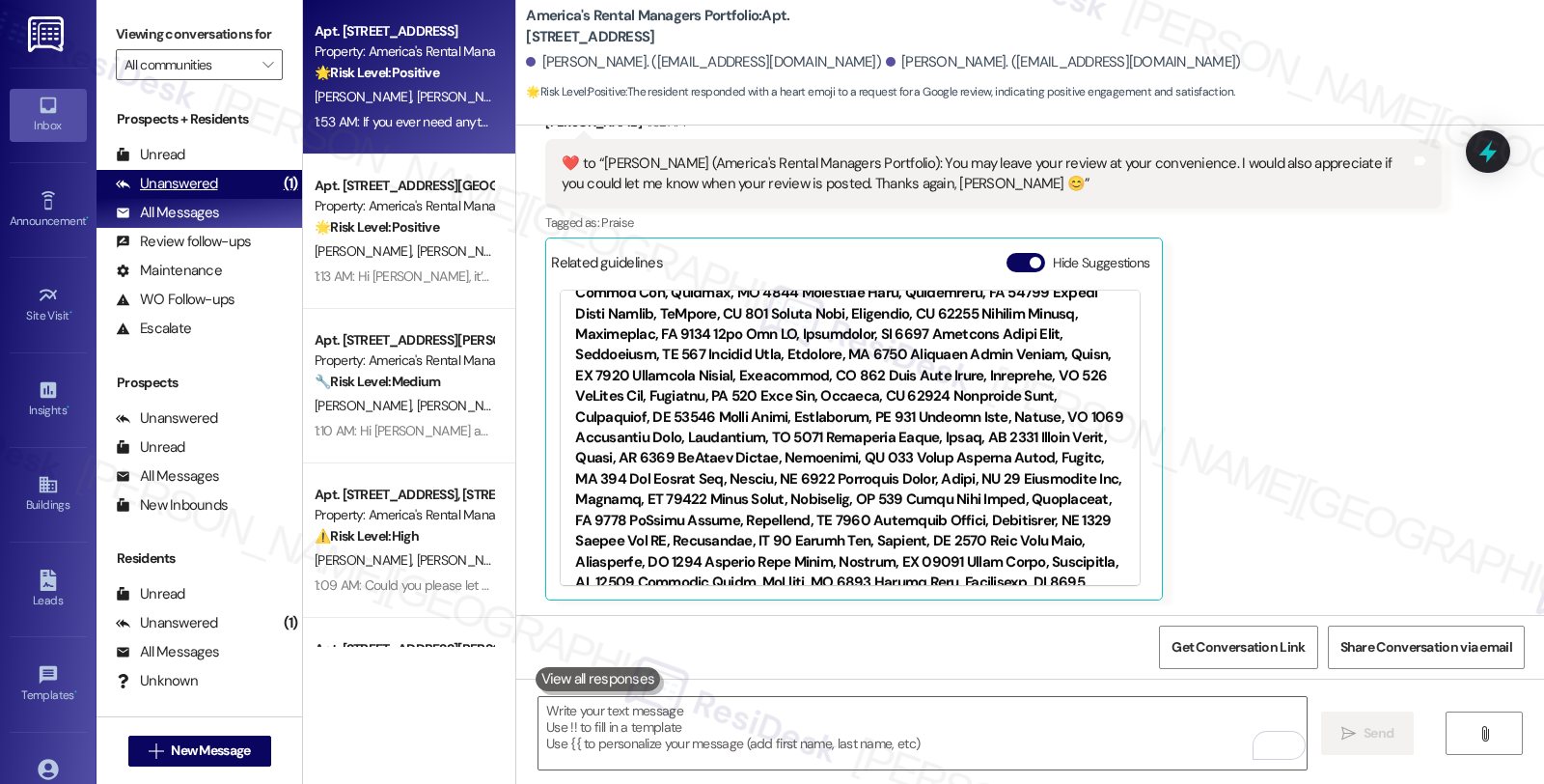
click at [229, 199] on div "Unanswered (1)" at bounding box center [200, 184] width 206 height 29
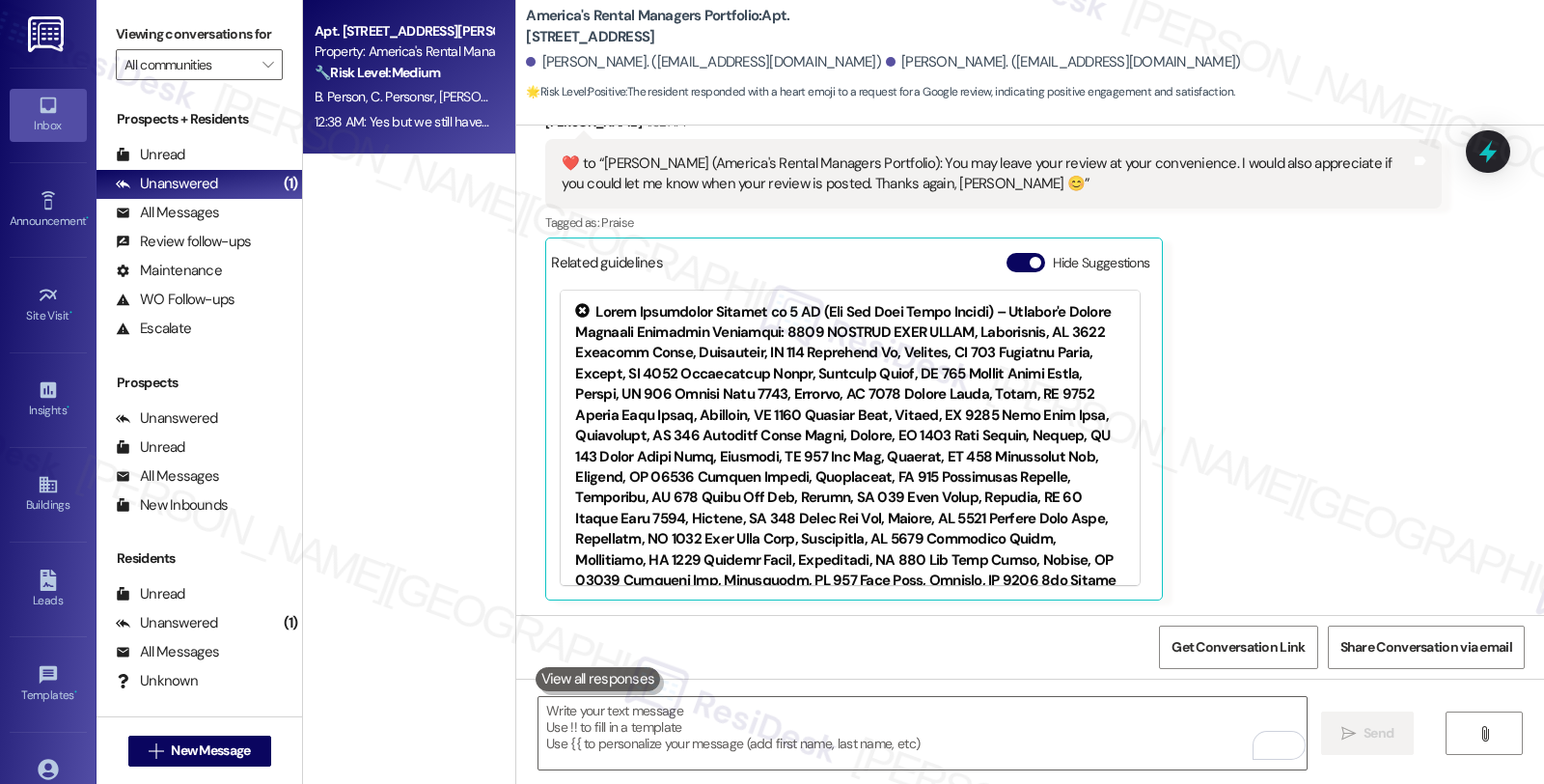
click at [409, 110] on div "12:38 AM: Yes but we still haven't received a filter 12:38 AM: Yes but we still…" at bounding box center [404, 122] width 182 height 24
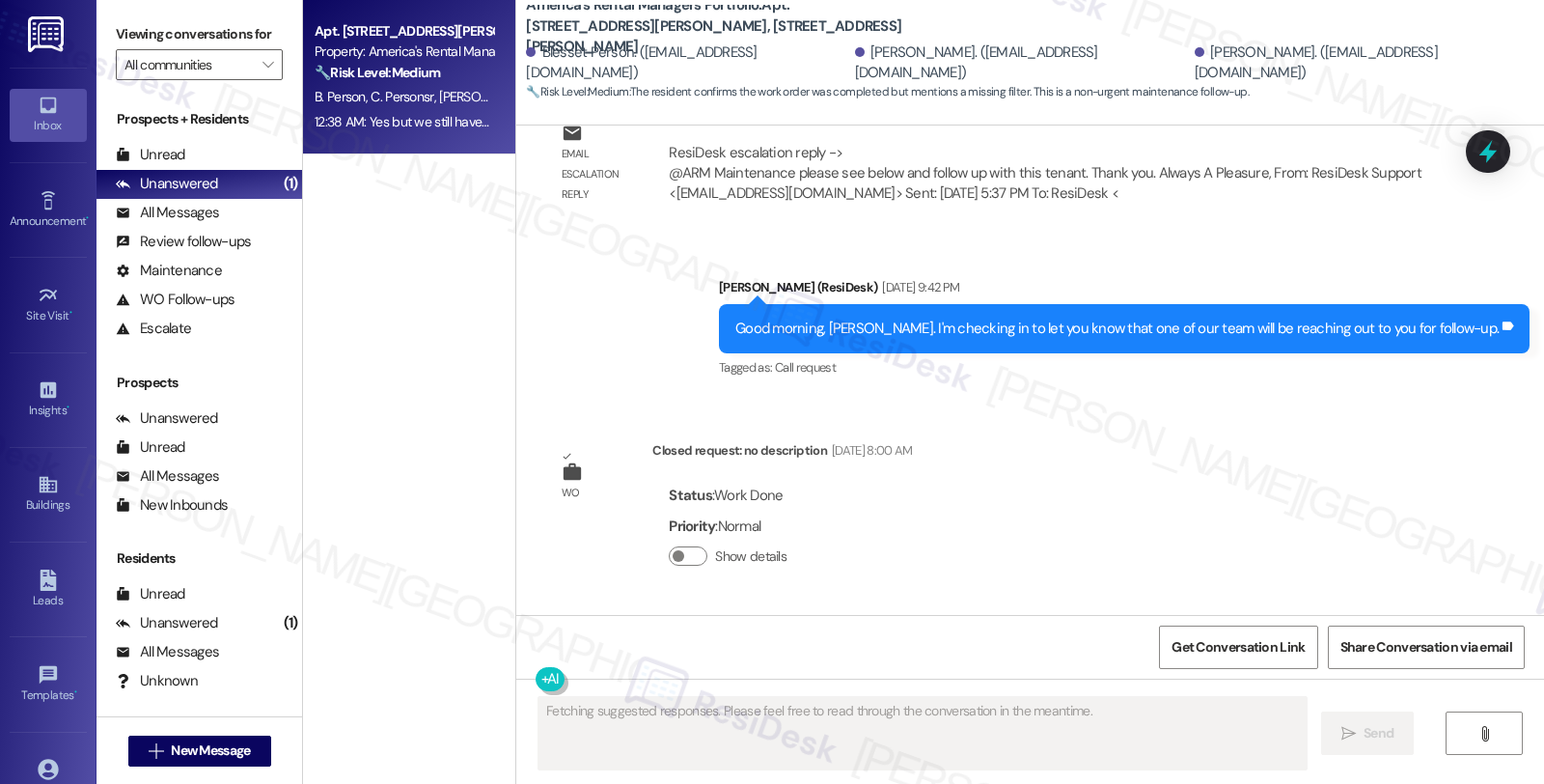
scroll to position [8163, 0]
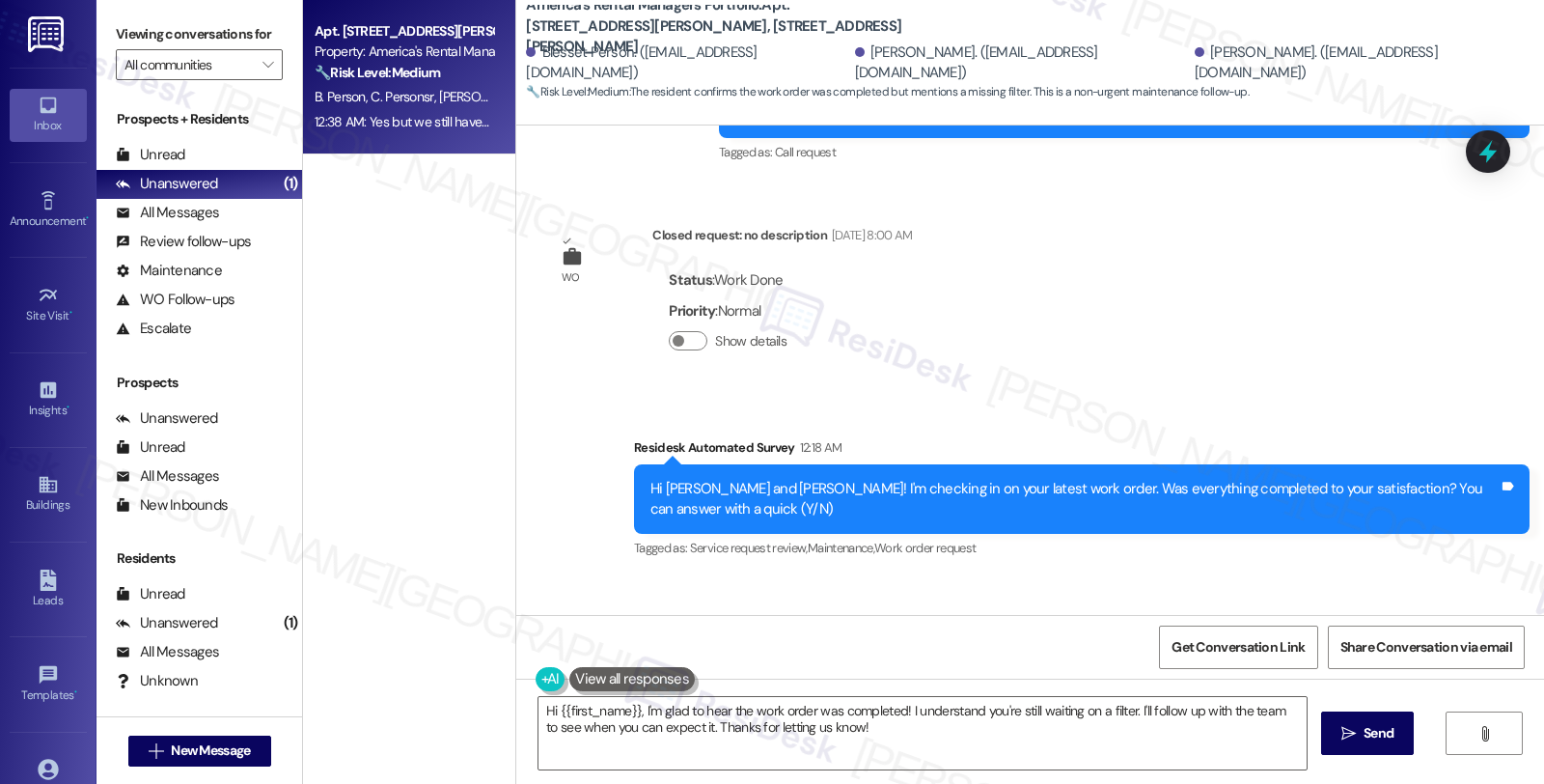
click at [550, 621] on div "[PERSON_NAME] 12:38 AM" at bounding box center [686, 634] width 283 height 27
copy div "[PERSON_NAME]"
click at [546, 710] on textarea "Hi {{first_name}}, I'm glad to hear the work order was completed! I understand …" at bounding box center [923, 733] width 768 height 72
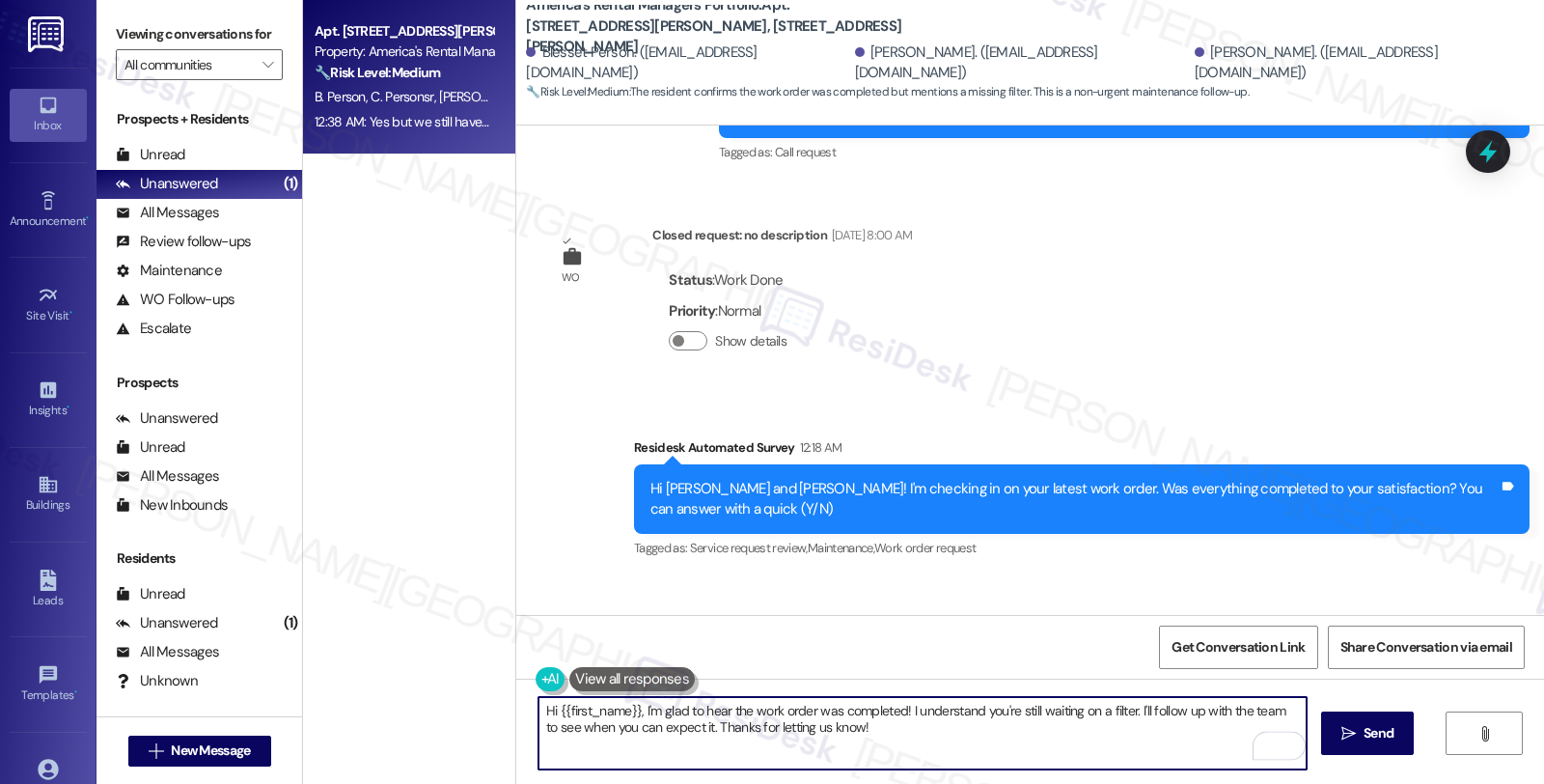
click at [627, 708] on textarea "Hi {{first_name}}, I'm glad to hear the work order was completed! I understand …" at bounding box center [923, 733] width 768 height 72
paste textarea "[PERSON_NAME]"
click at [1131, 711] on textarea "Hi [PERSON_NAME], I'm glad to hear the work order was completed! I understand y…" at bounding box center [923, 733] width 768 height 72
click at [1039, 710] on textarea "Hi [PERSON_NAME], I'm glad to hear the work order was completed! I understand y…" at bounding box center [923, 733] width 768 height 72
click at [1031, 712] on textarea "Hi [PERSON_NAME], I'm glad to hear the work order was completed! I understand y…" at bounding box center [923, 733] width 768 height 72
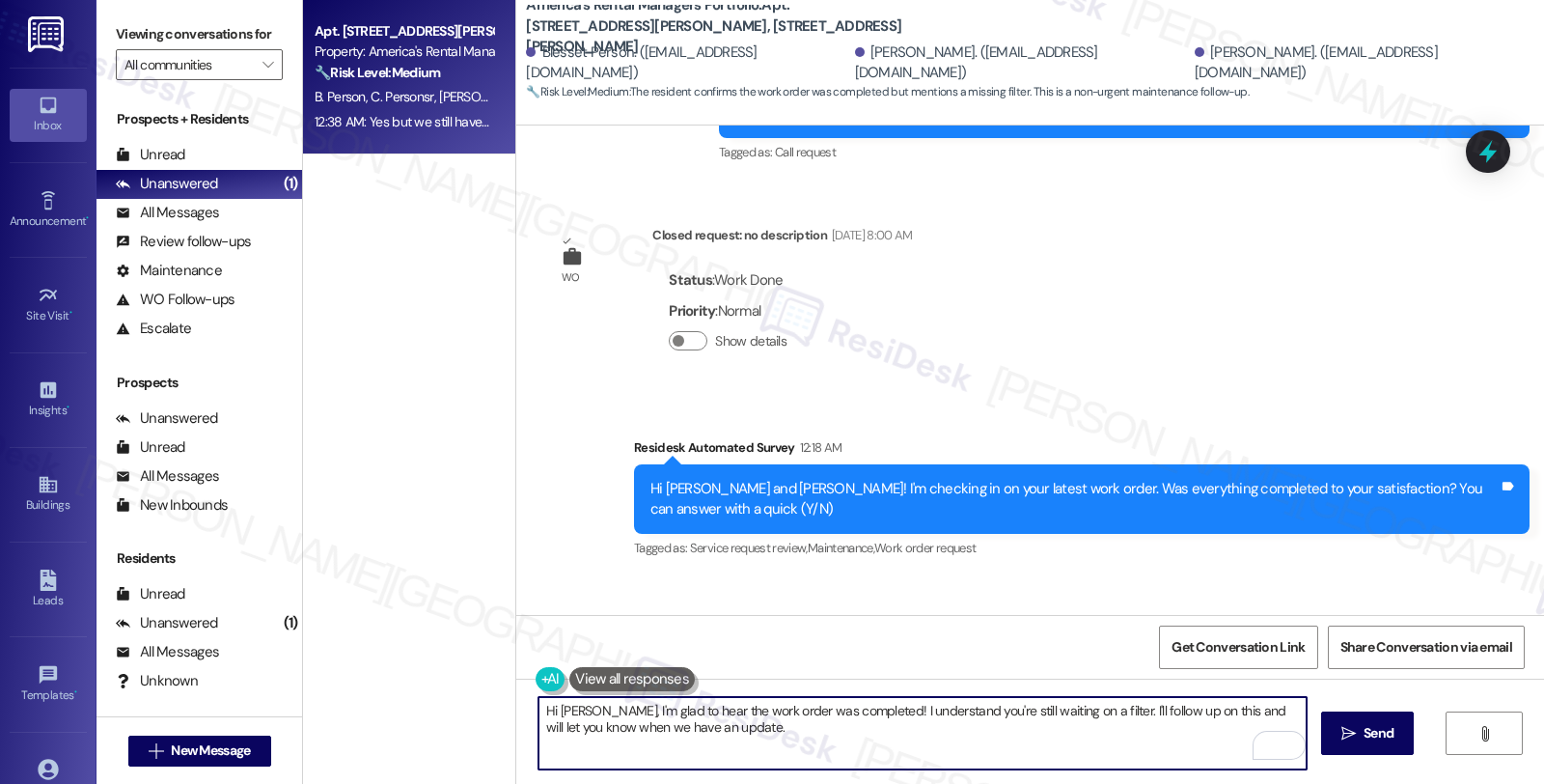
click at [1031, 712] on textarea "Hi [PERSON_NAME], I'm glad to hear the work order was completed! I understand y…" at bounding box center [923, 733] width 768 height 72
click at [754, 732] on textarea "Hi [PERSON_NAME], I'm glad to hear the work order was completed! I understand y…" at bounding box center [923, 733] width 768 height 72
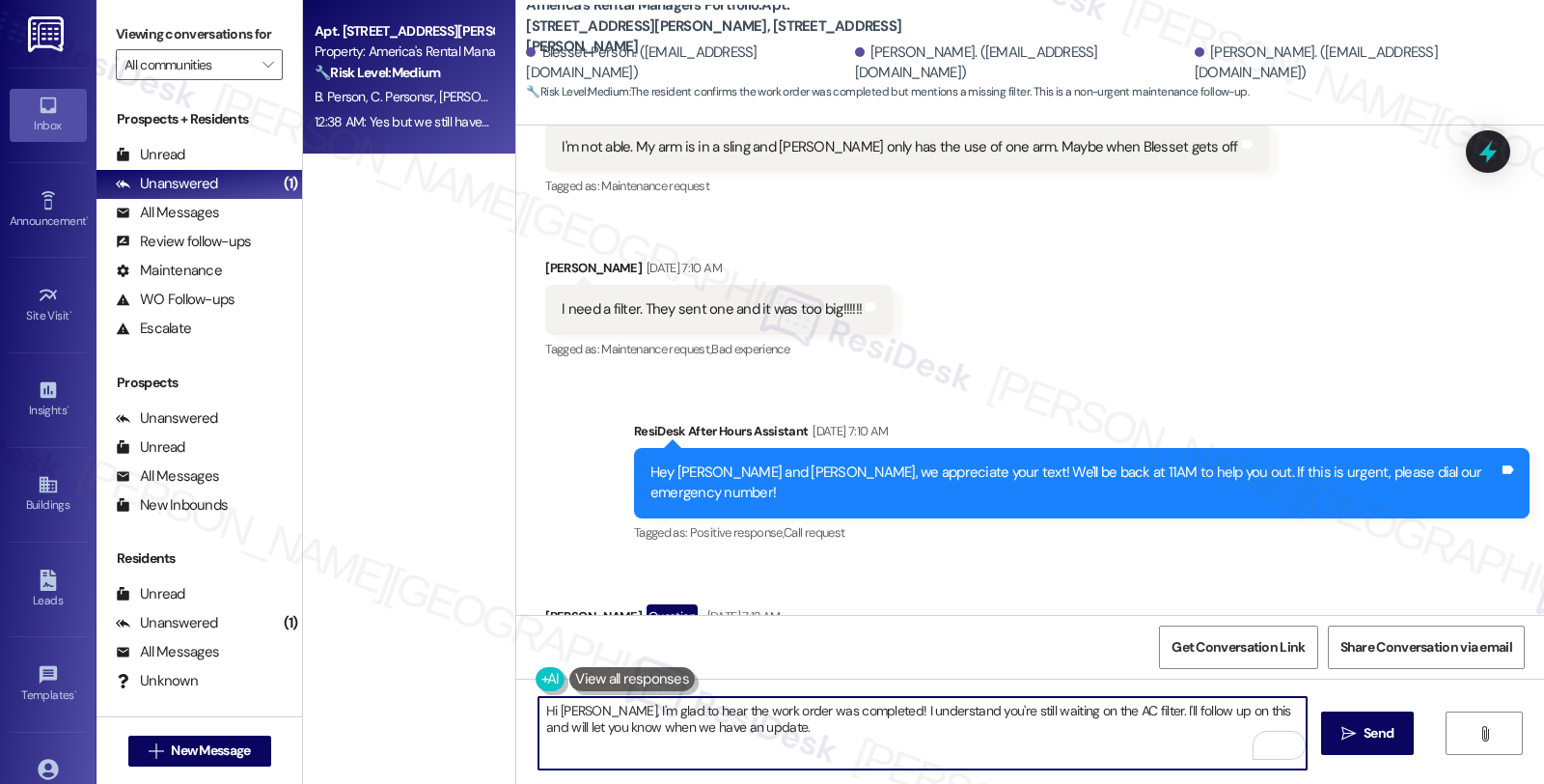
scroll to position [6448, 0]
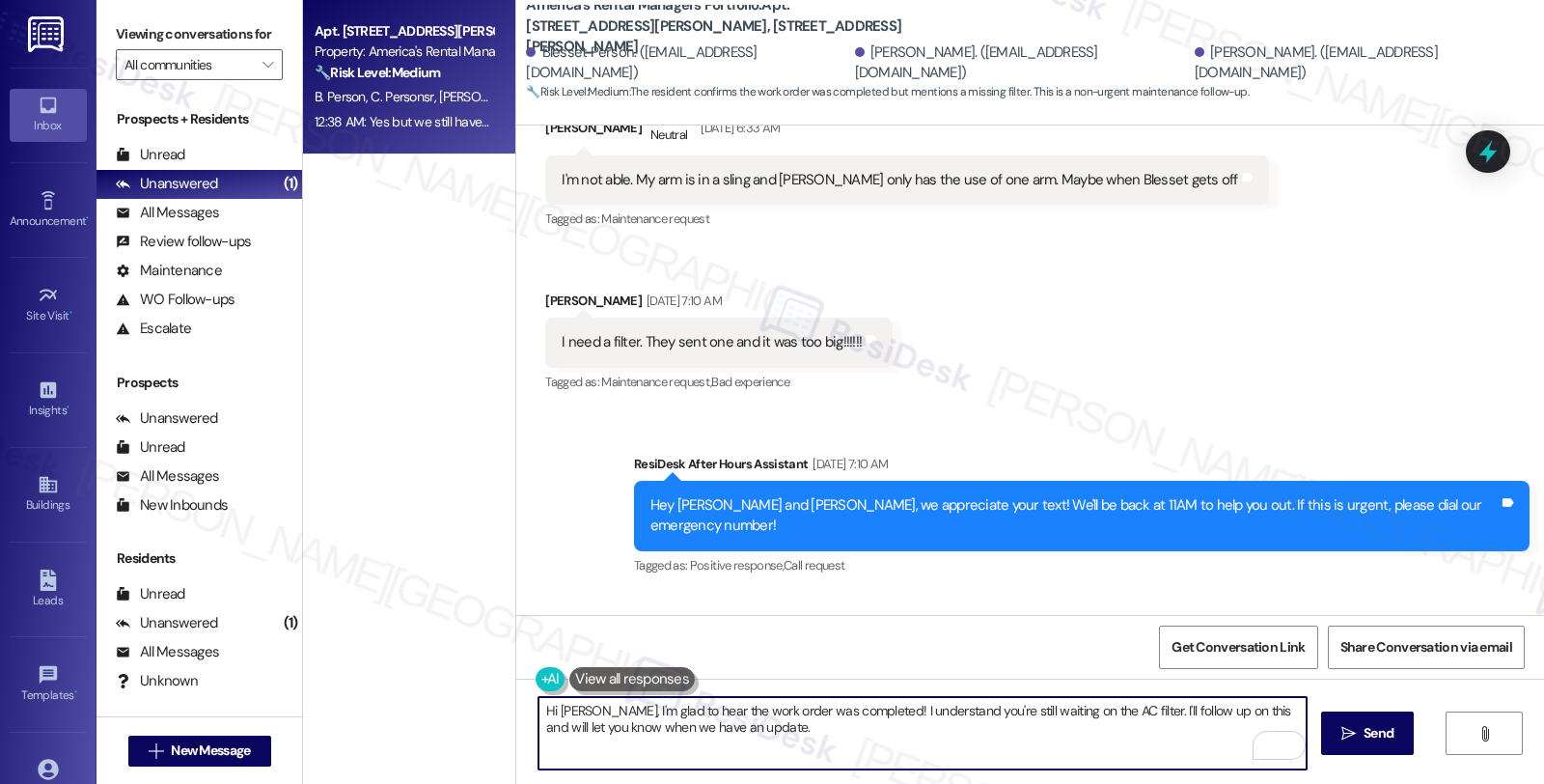
click at [743, 726] on textarea "Hi [PERSON_NAME], I'm glad to hear the work order was completed! I understand y…" at bounding box center [923, 733] width 768 height 72
type textarea "Hi [PERSON_NAME], I'm glad to hear the work order was completed! I understand y…"
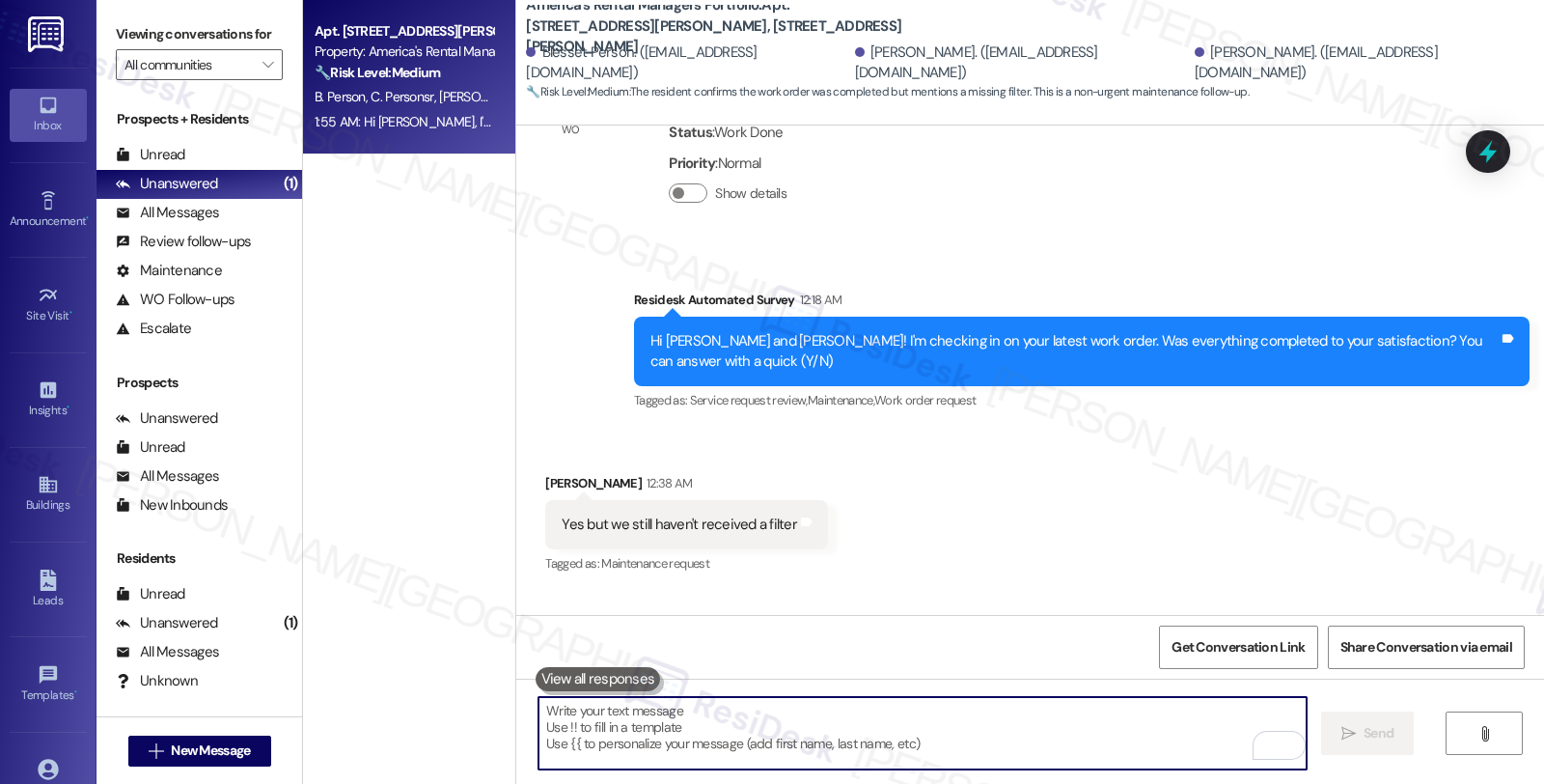
scroll to position [8319, 0]
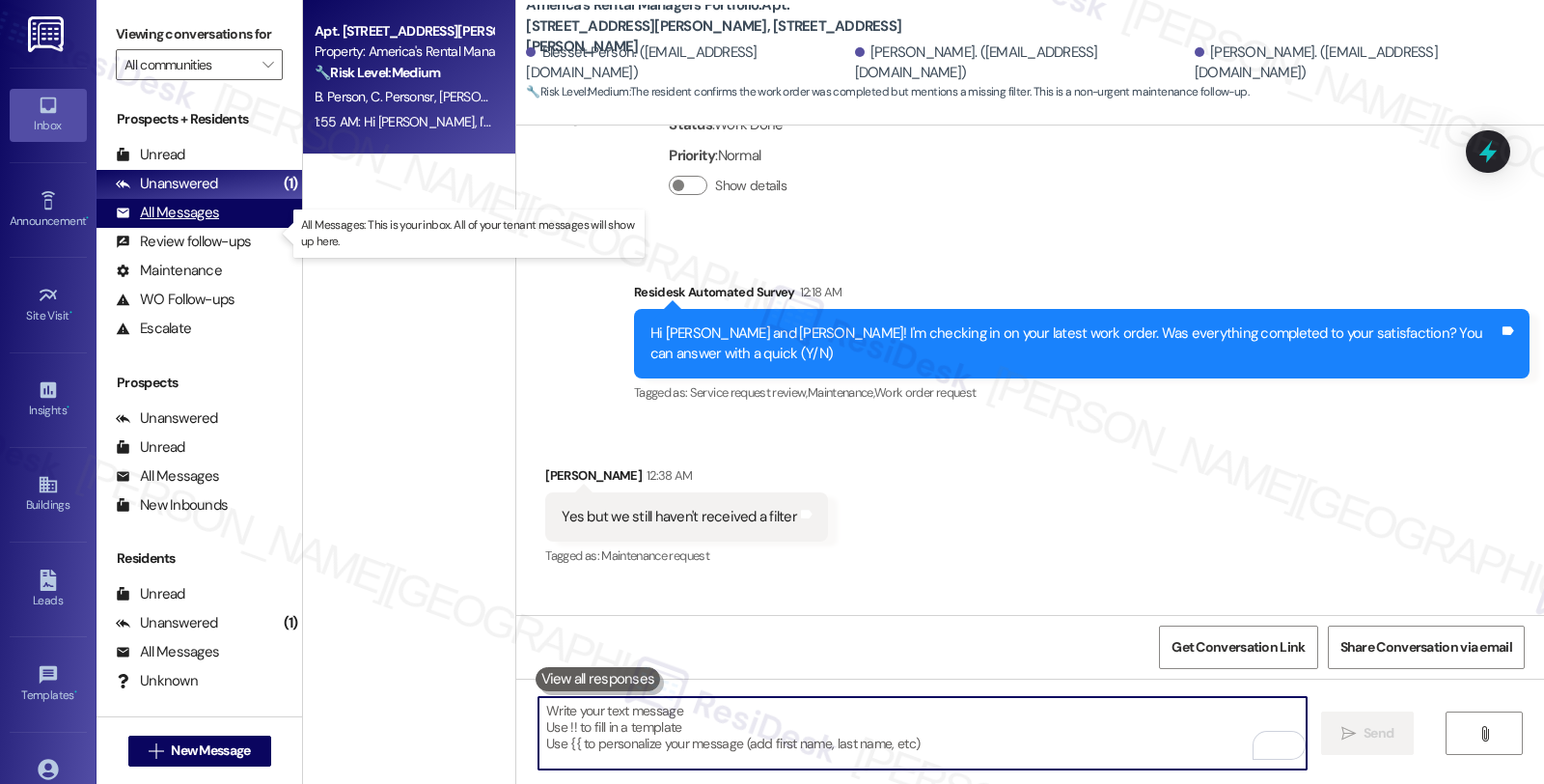
click at [212, 223] on div "All Messages" at bounding box center [167, 213] width 103 height 20
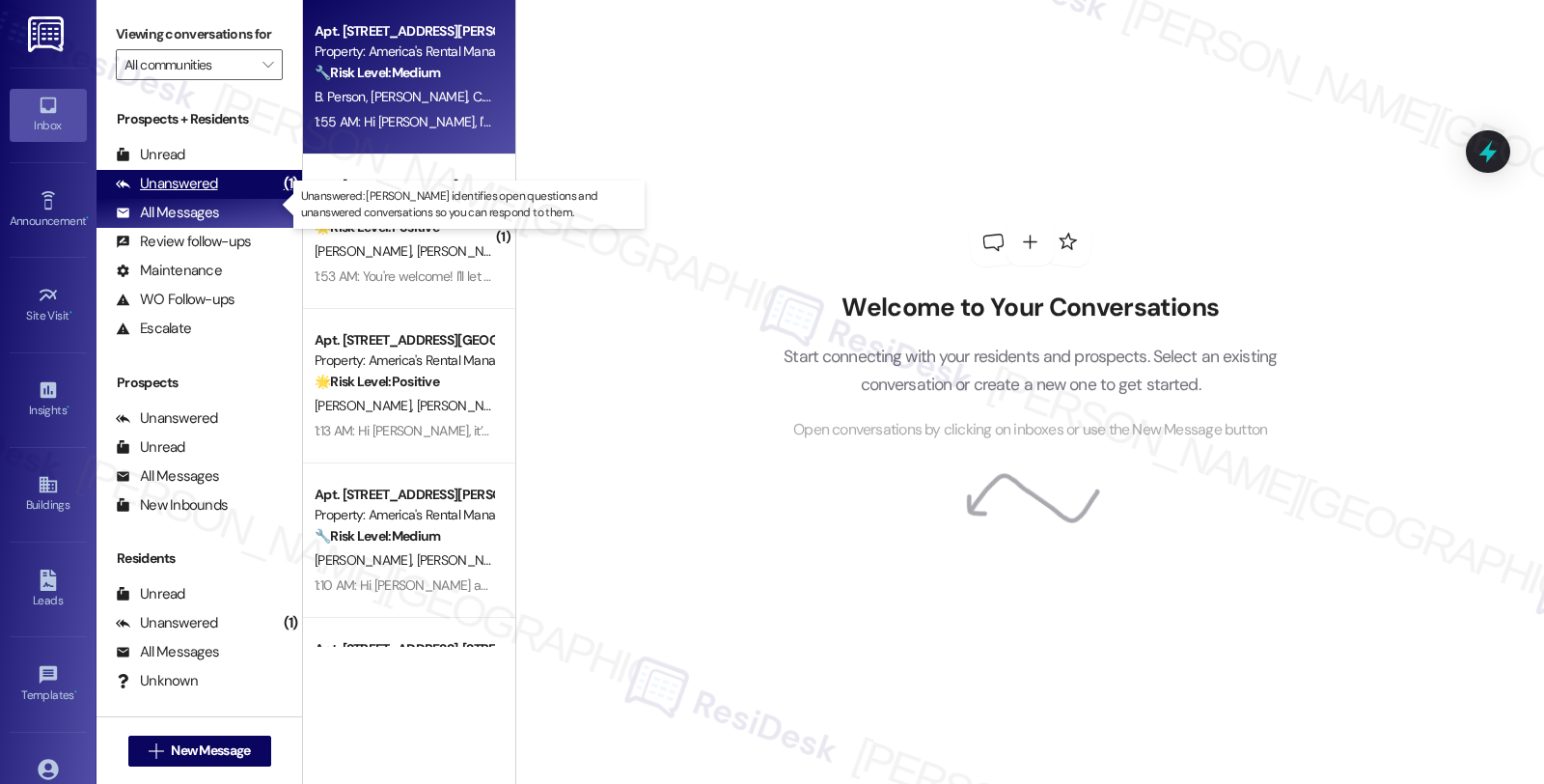
click at [217, 199] on div "Unanswered (1)" at bounding box center [200, 184] width 206 height 29
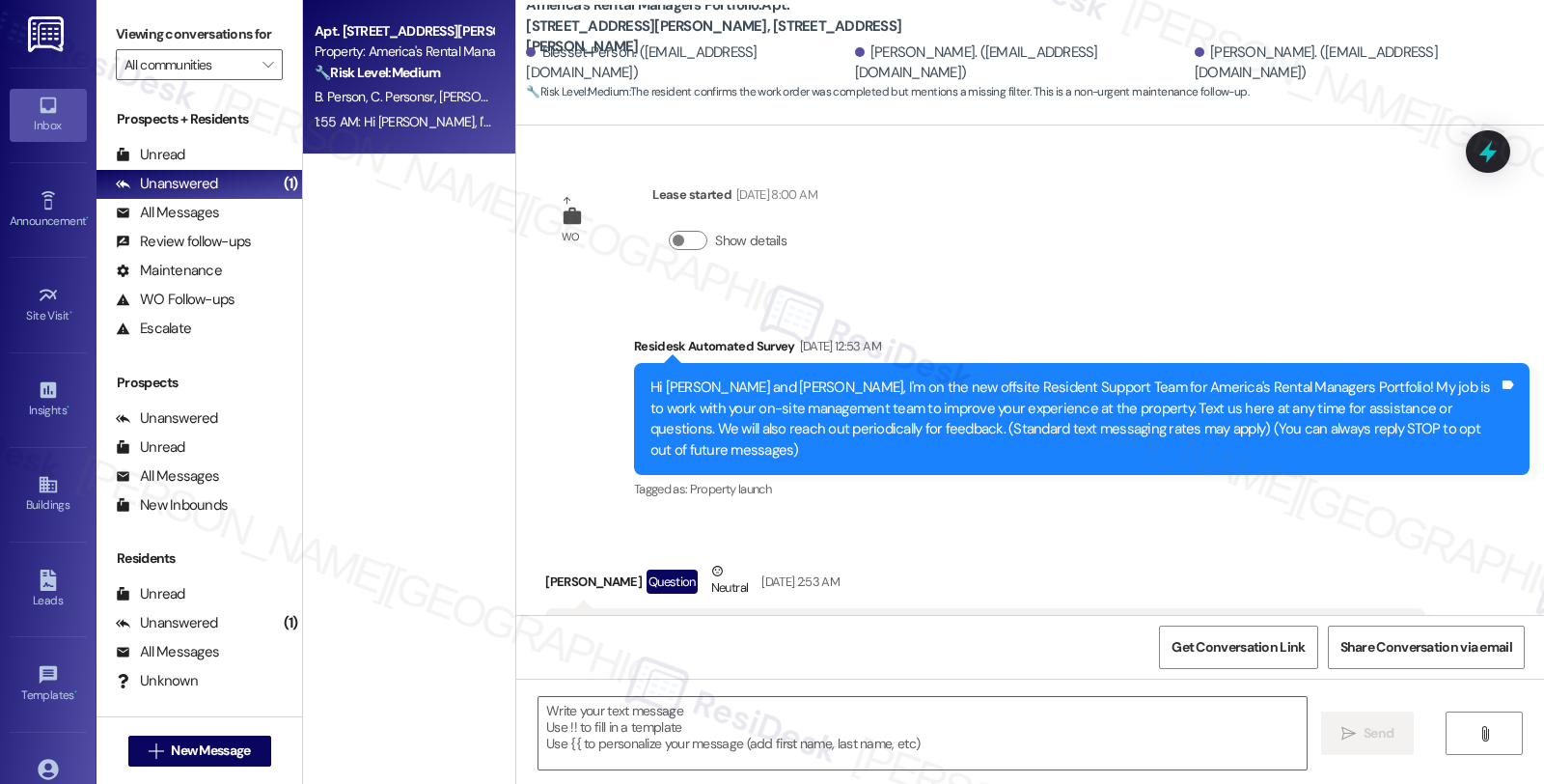
type textarea "Fetching suggested responses. Please feel free to read through the conversation…"
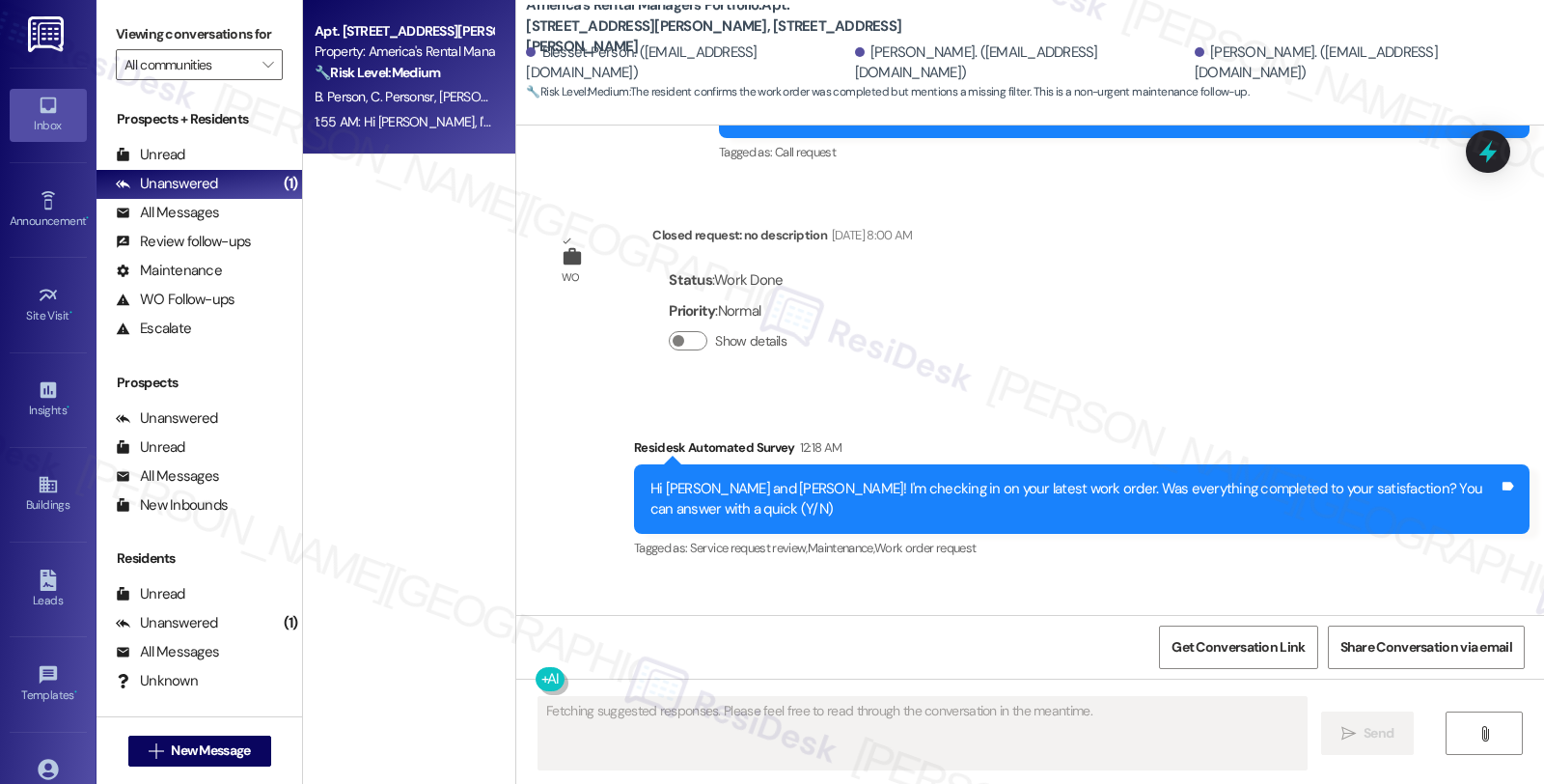
scroll to position [8347, 0]
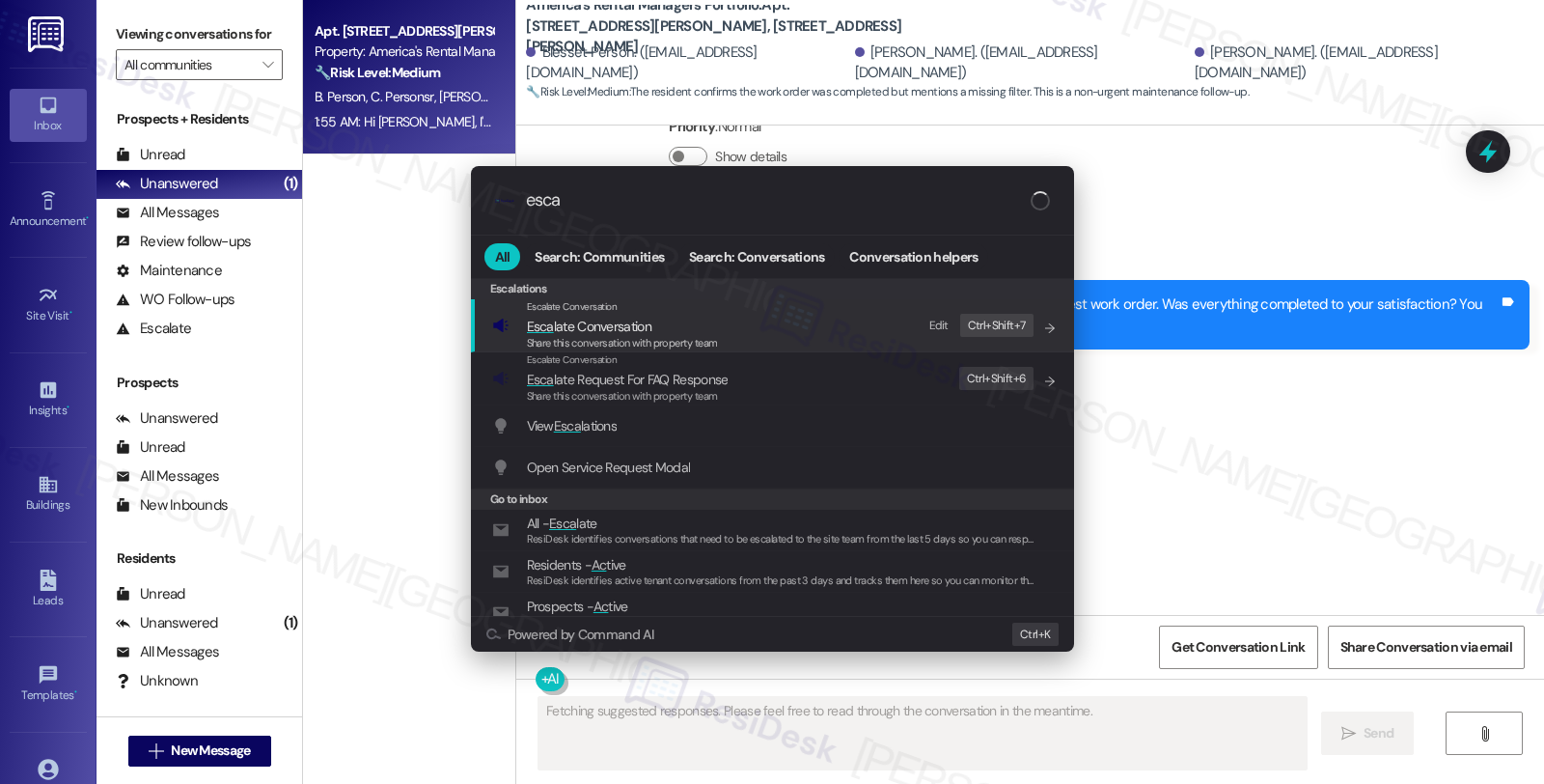
type input "escal"
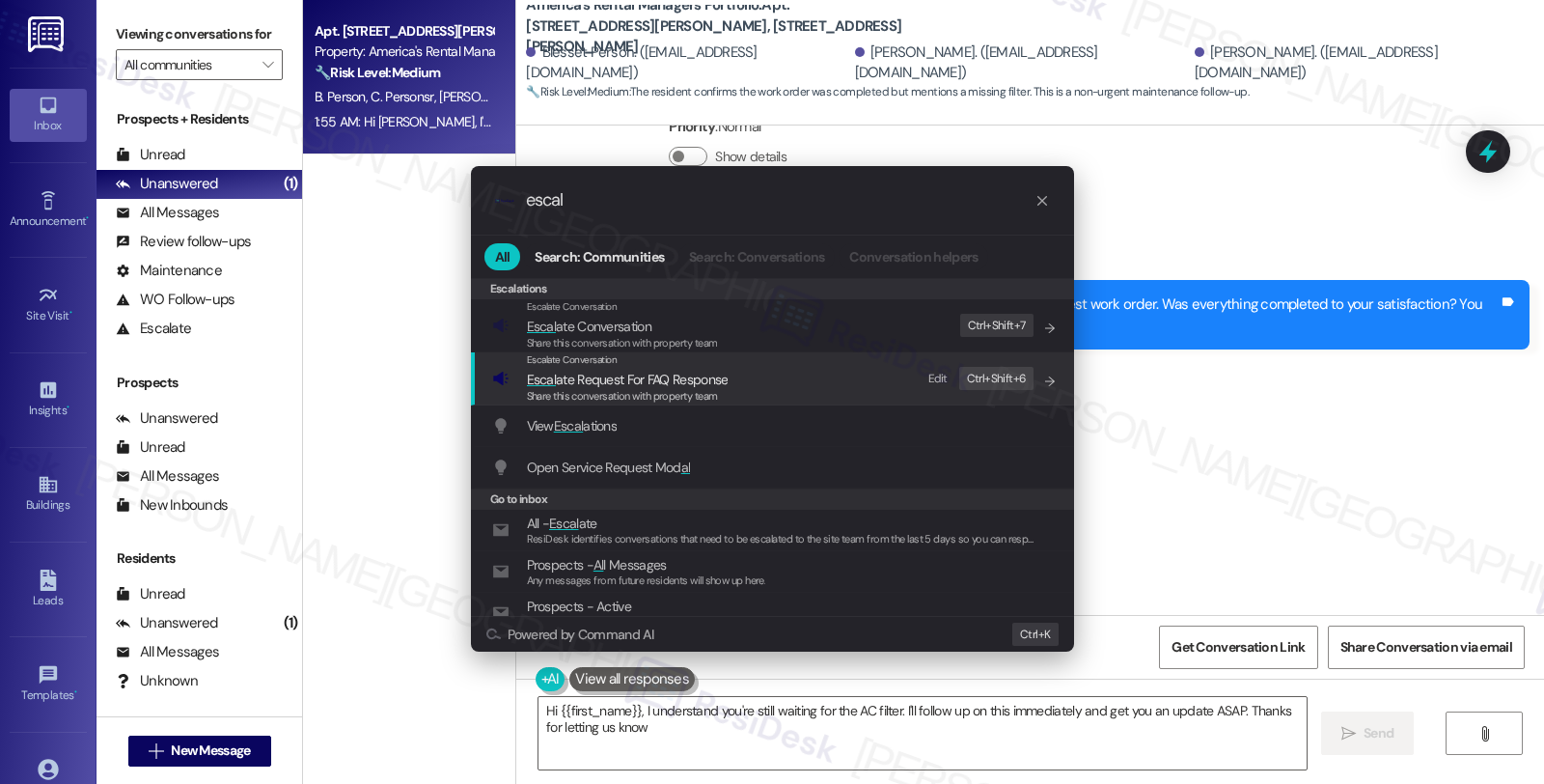
type textarea "Hi {{first_name}}, I understand you're still waiting for the AC filter. I'll fo…"
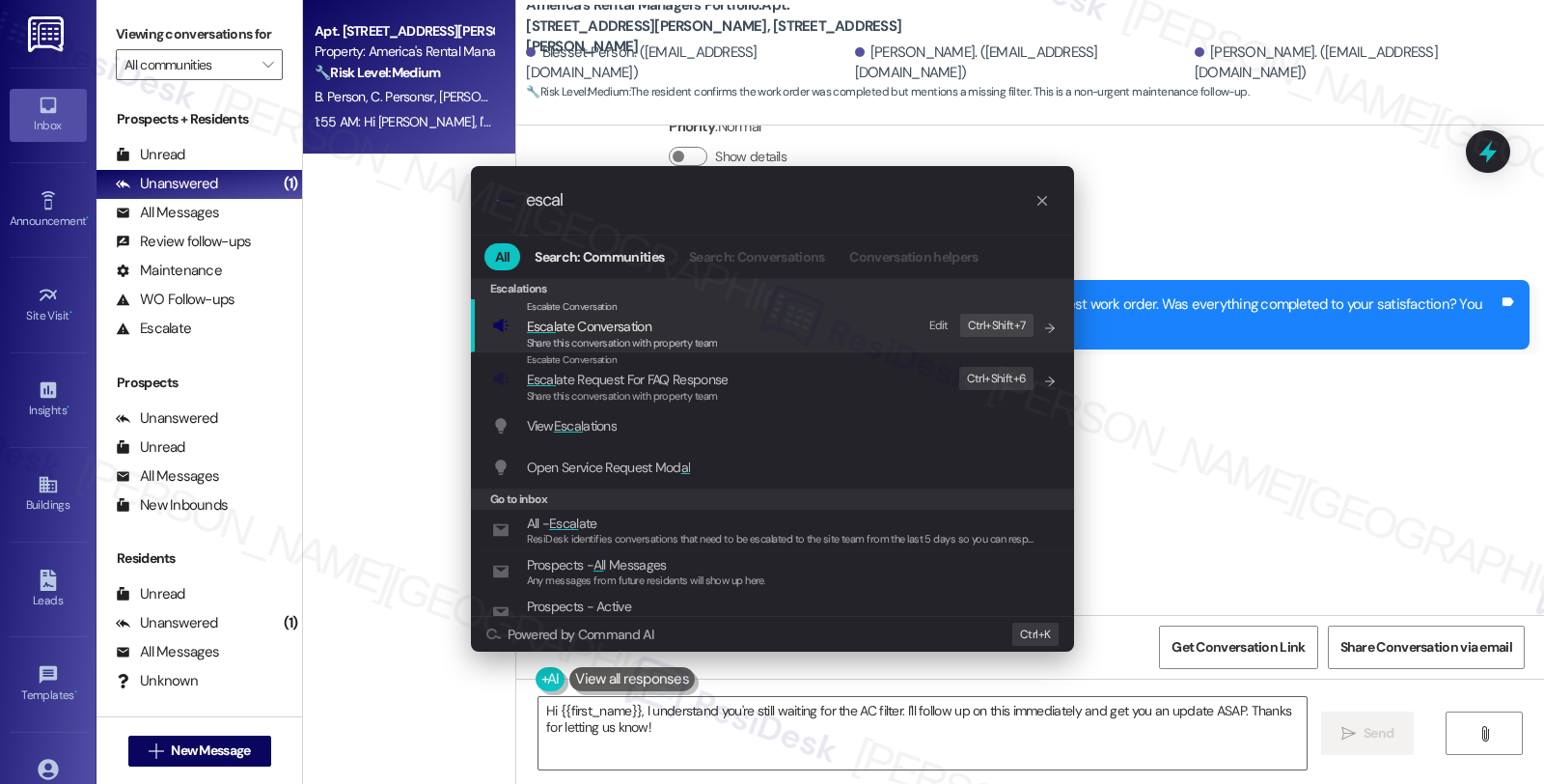
type input "escal"
click at [619, 329] on span "Escal ate Conversation" at bounding box center [589, 326] width 125 height 17
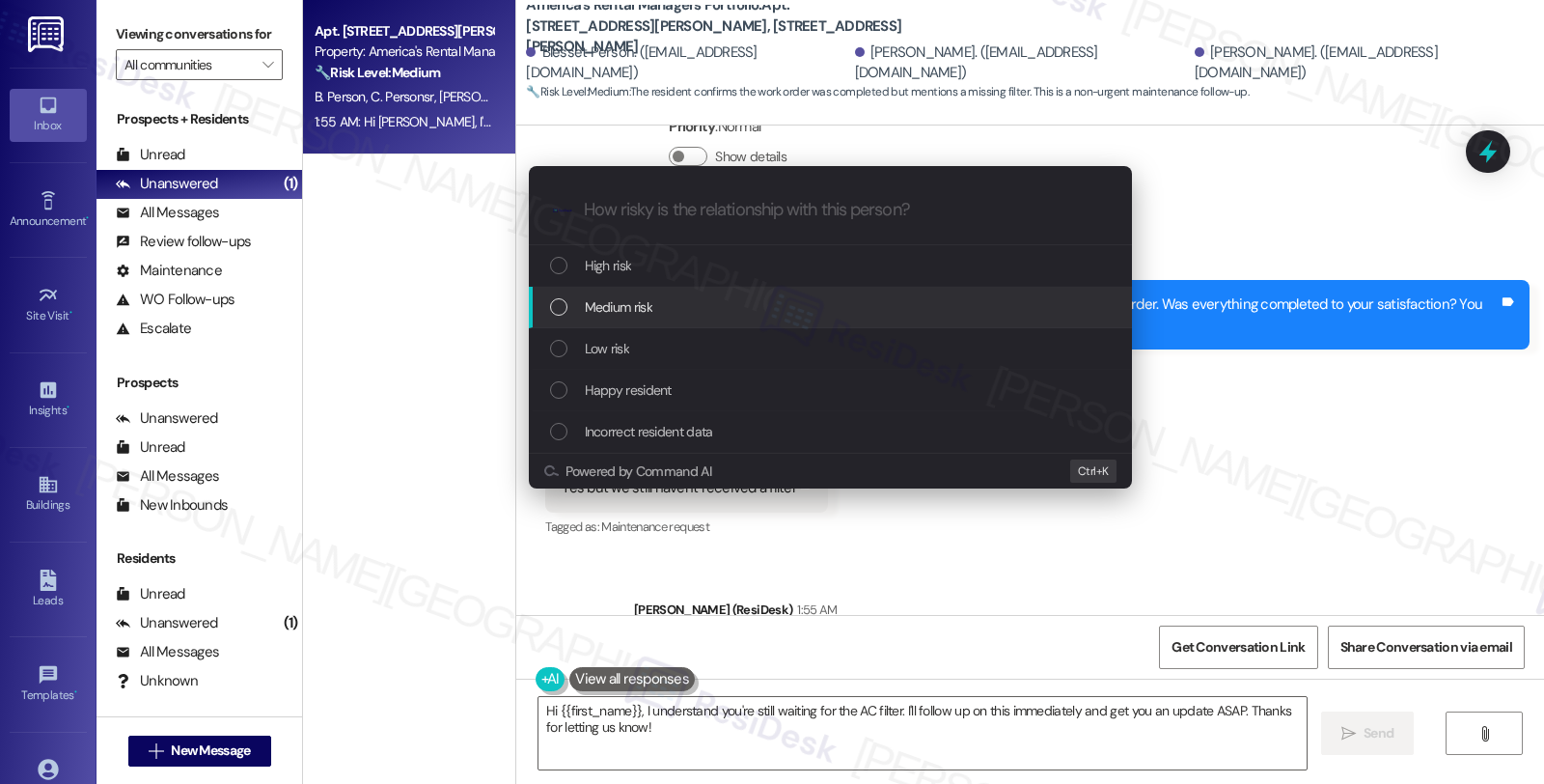
click at [623, 316] on span "Medium risk" at bounding box center [619, 306] width 68 height 21
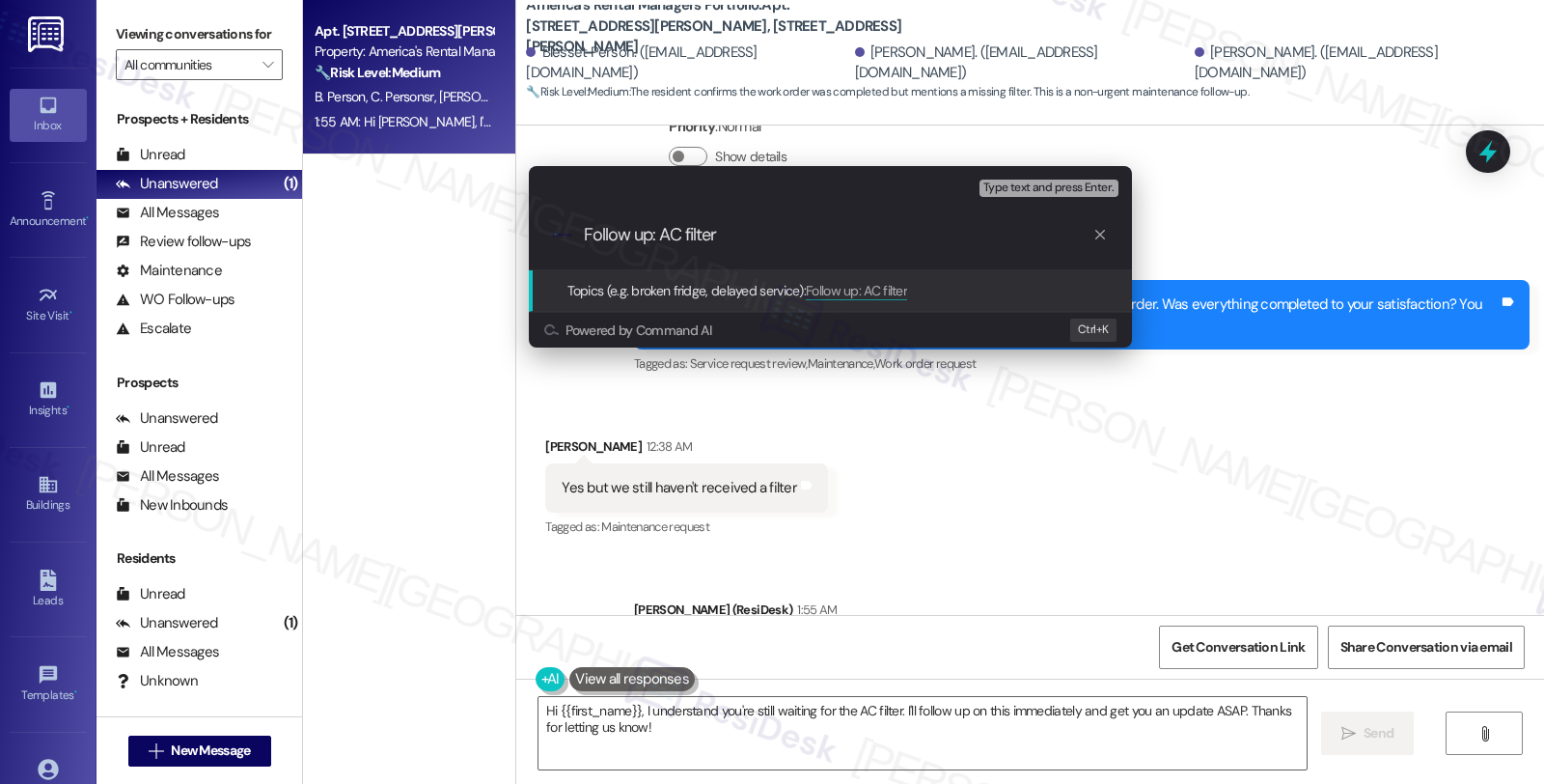
type input "Follow up: AC filters"
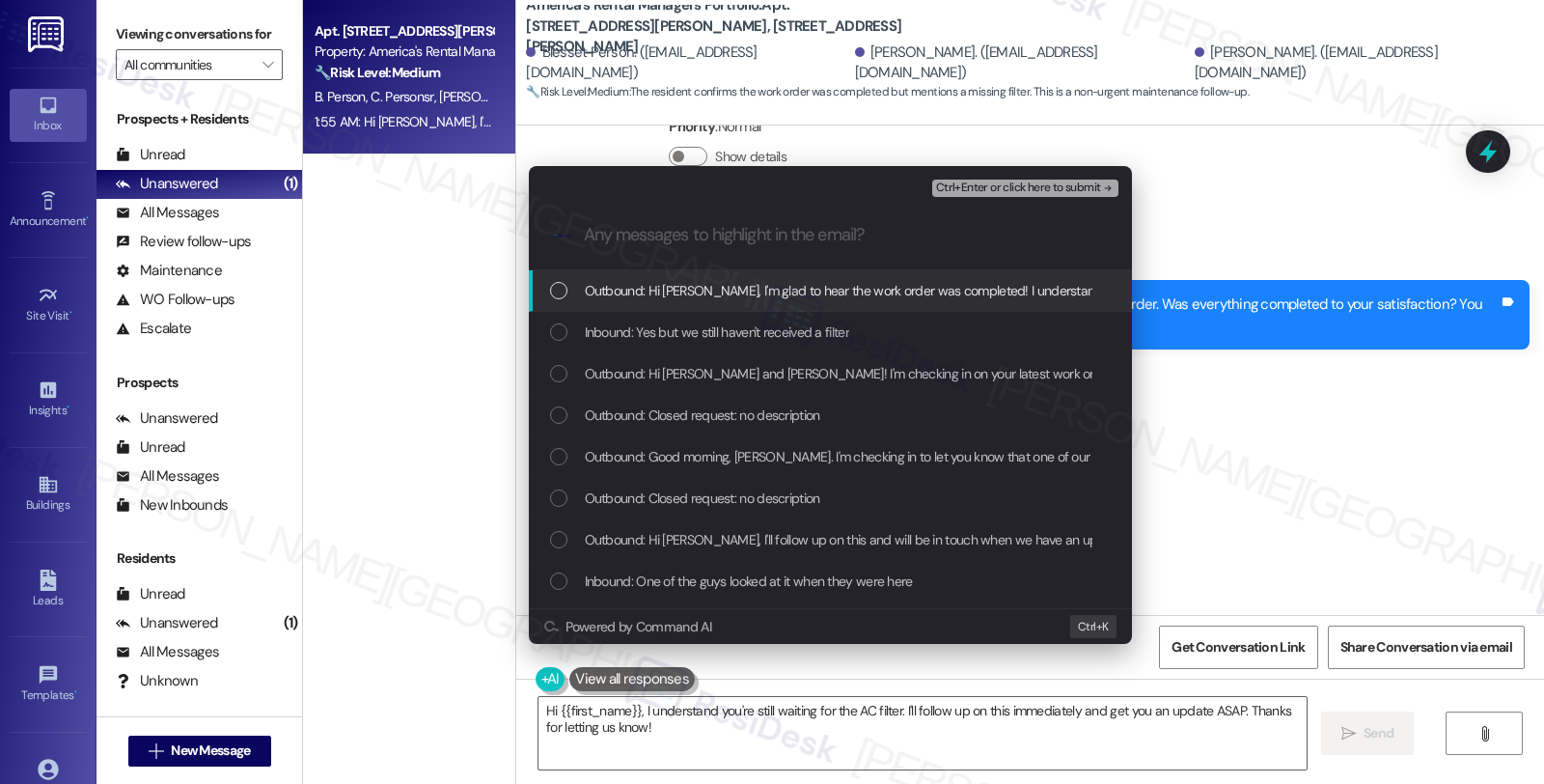
click at [623, 322] on span "Inbound: Yes but we still haven't received a filter" at bounding box center [717, 331] width 264 height 21
click at [1018, 188] on span "Ctrl+Enter or click here to submit" at bounding box center [1018, 188] width 165 height 14
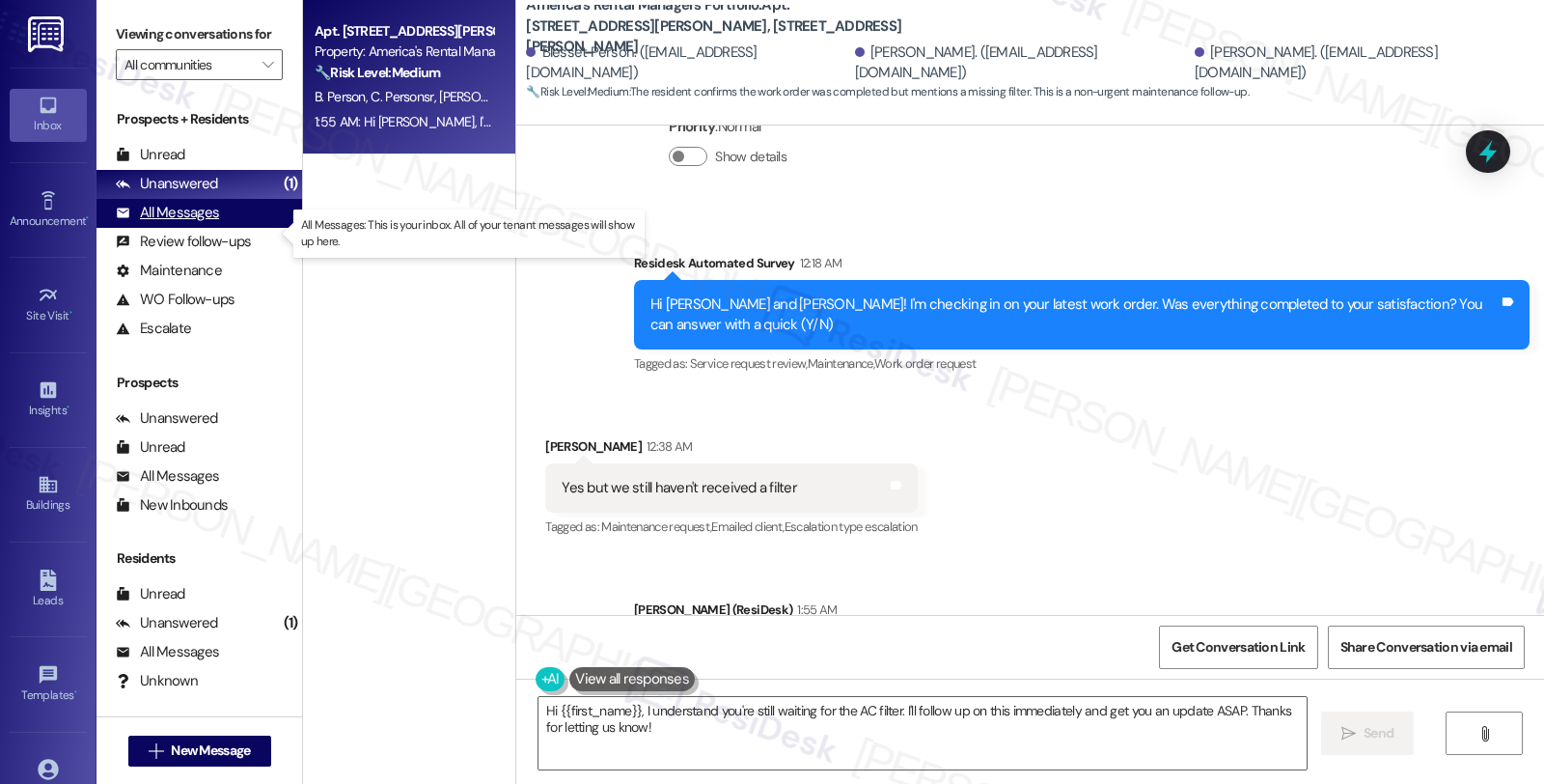
click at [190, 223] on div "All Messages" at bounding box center [167, 213] width 103 height 20
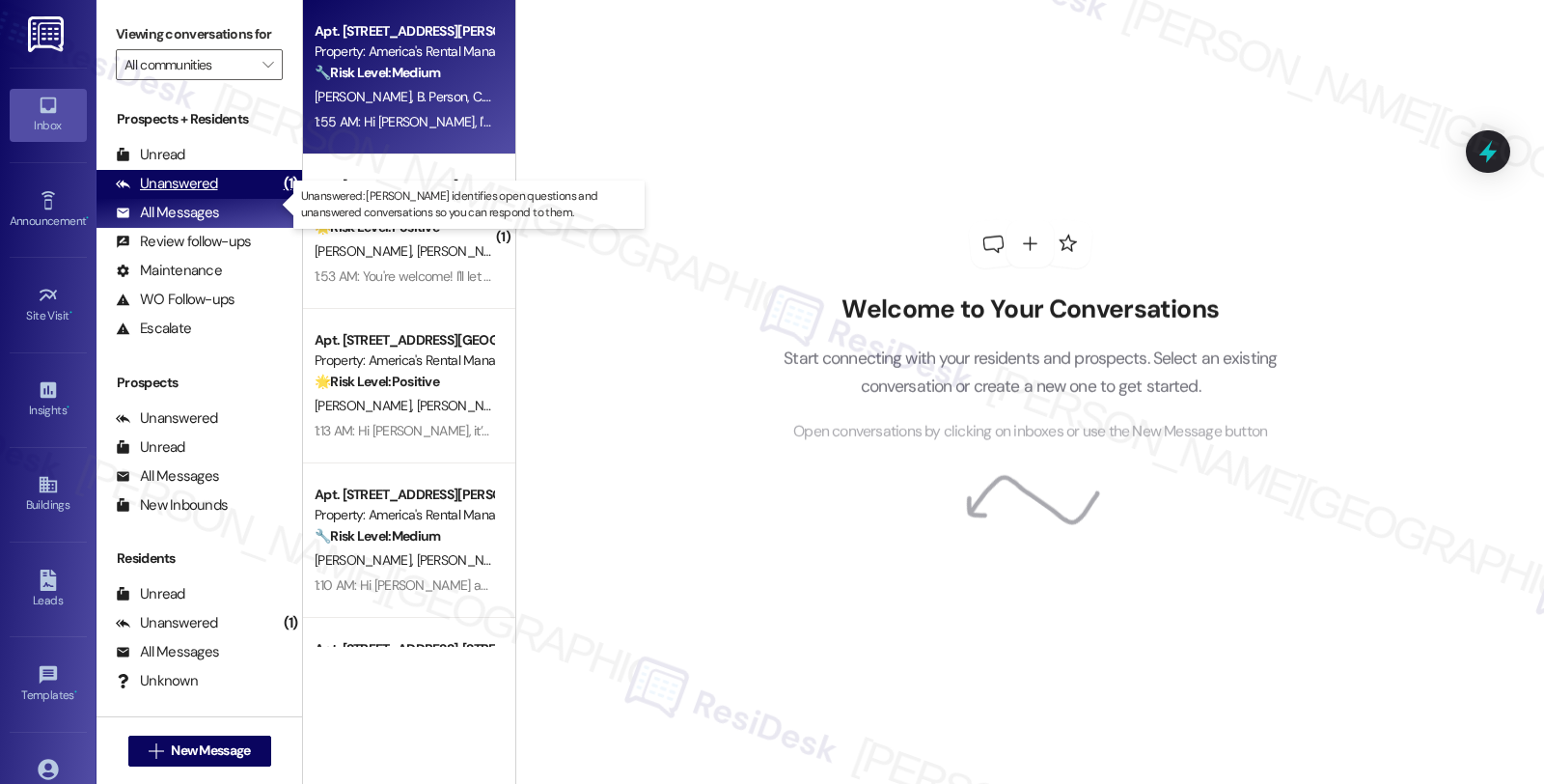
click at [191, 194] on div "Unanswered" at bounding box center [167, 184] width 102 height 20
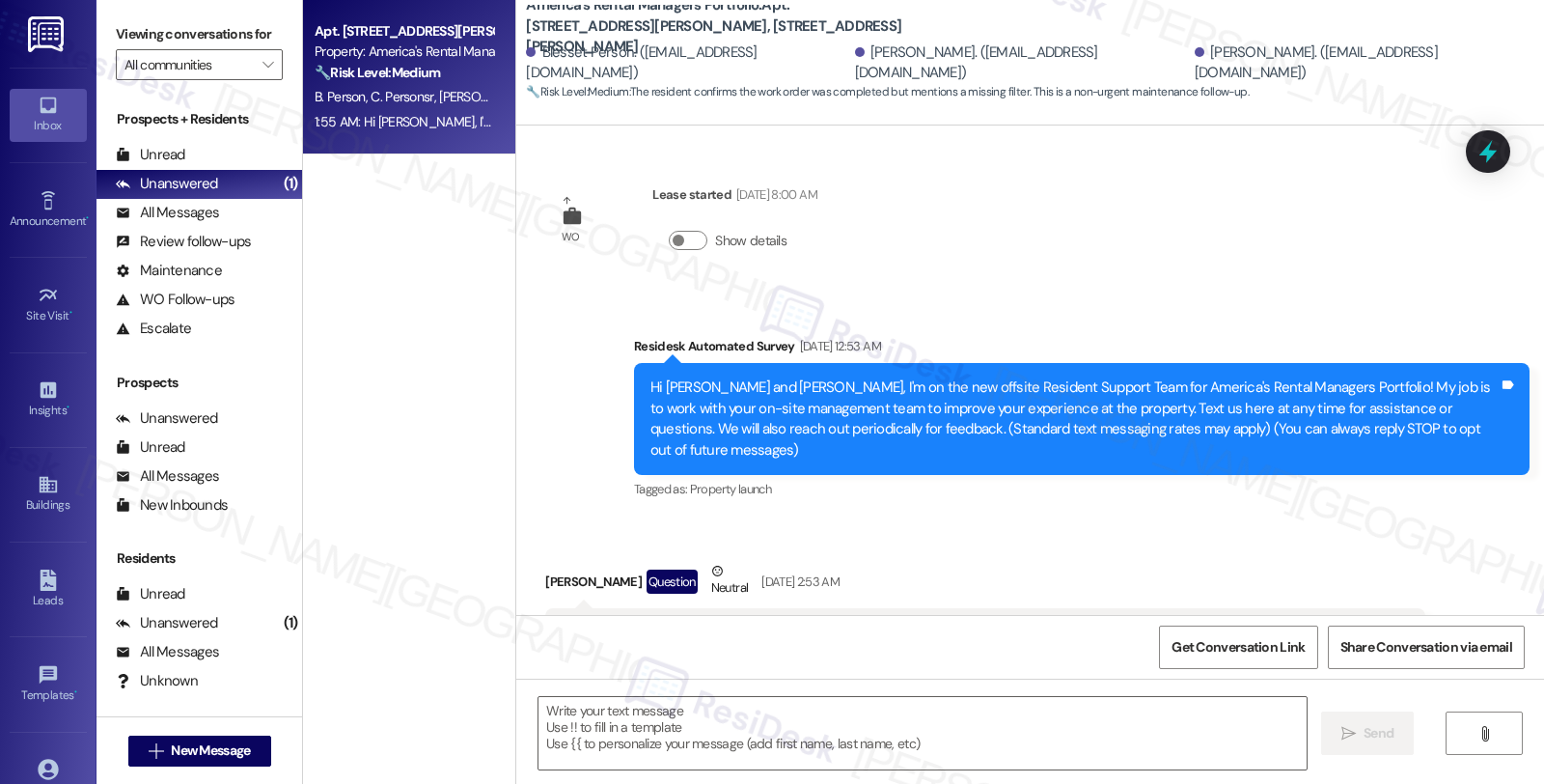
type textarea "Fetching suggested responses. Please feel free to read through the conversation…"
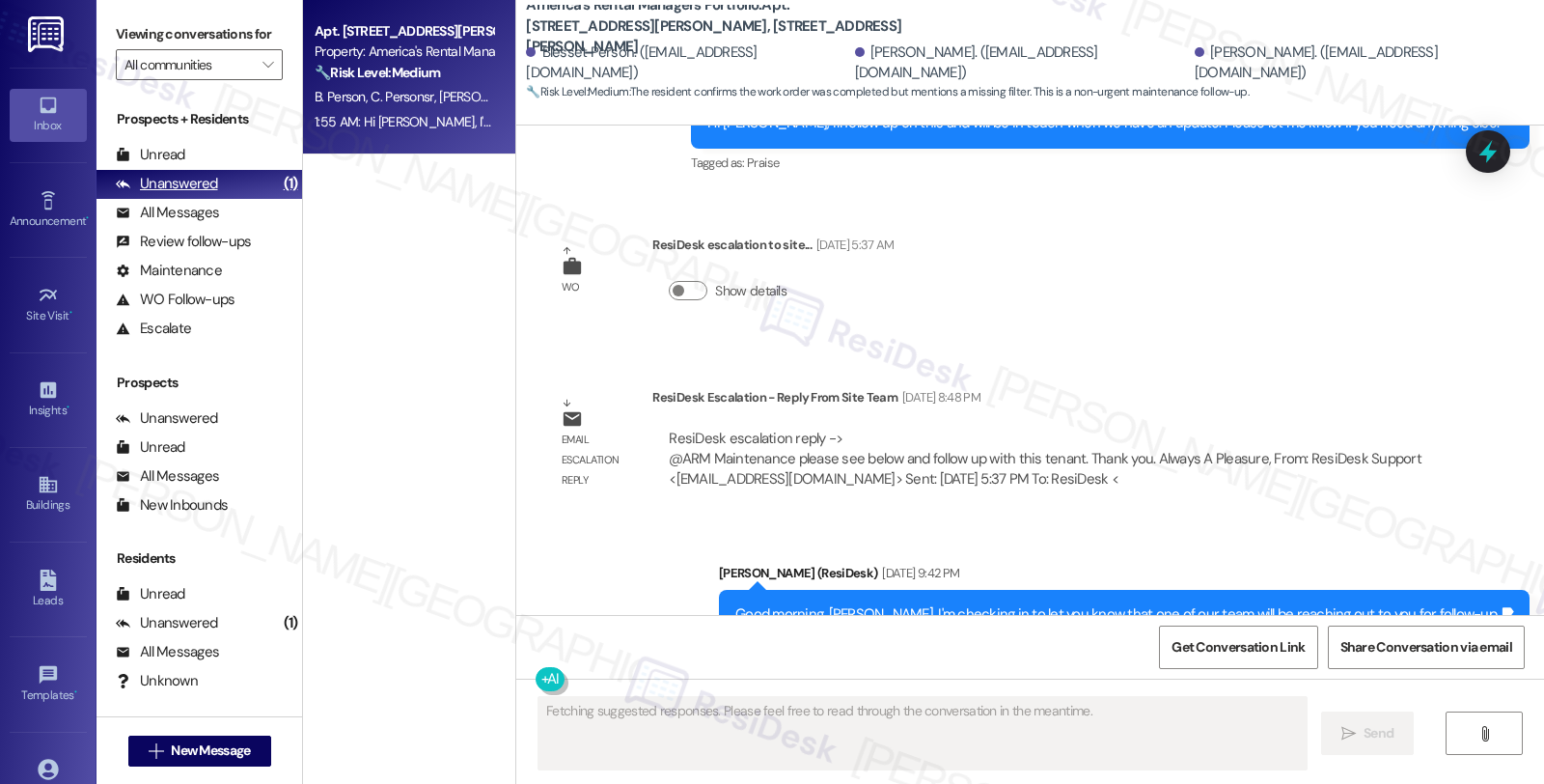
scroll to position [8163, 0]
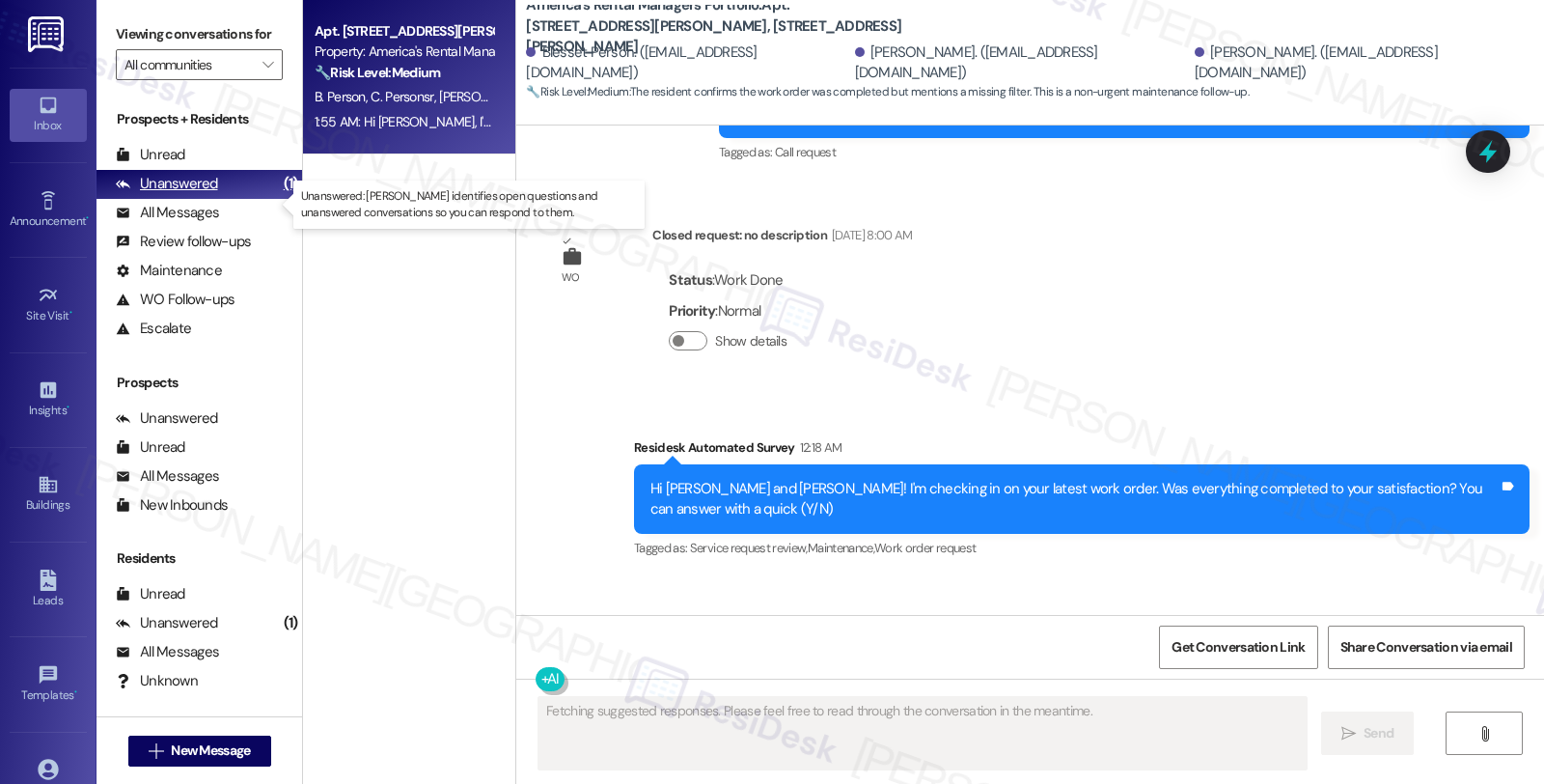
click at [217, 199] on div "Unanswered (1)" at bounding box center [200, 184] width 206 height 29
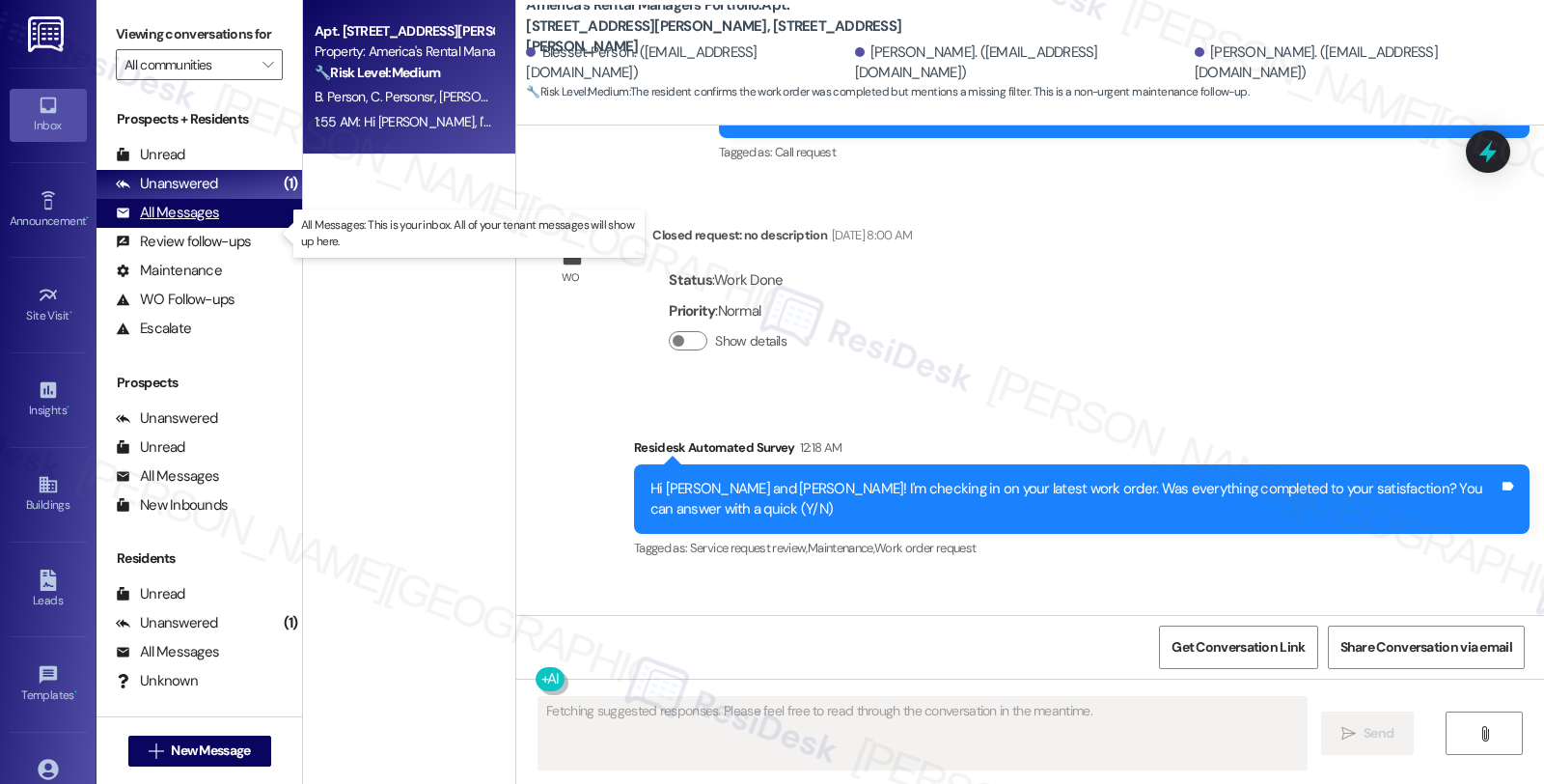
click at [206, 223] on div "All Messages" at bounding box center [167, 213] width 103 height 20
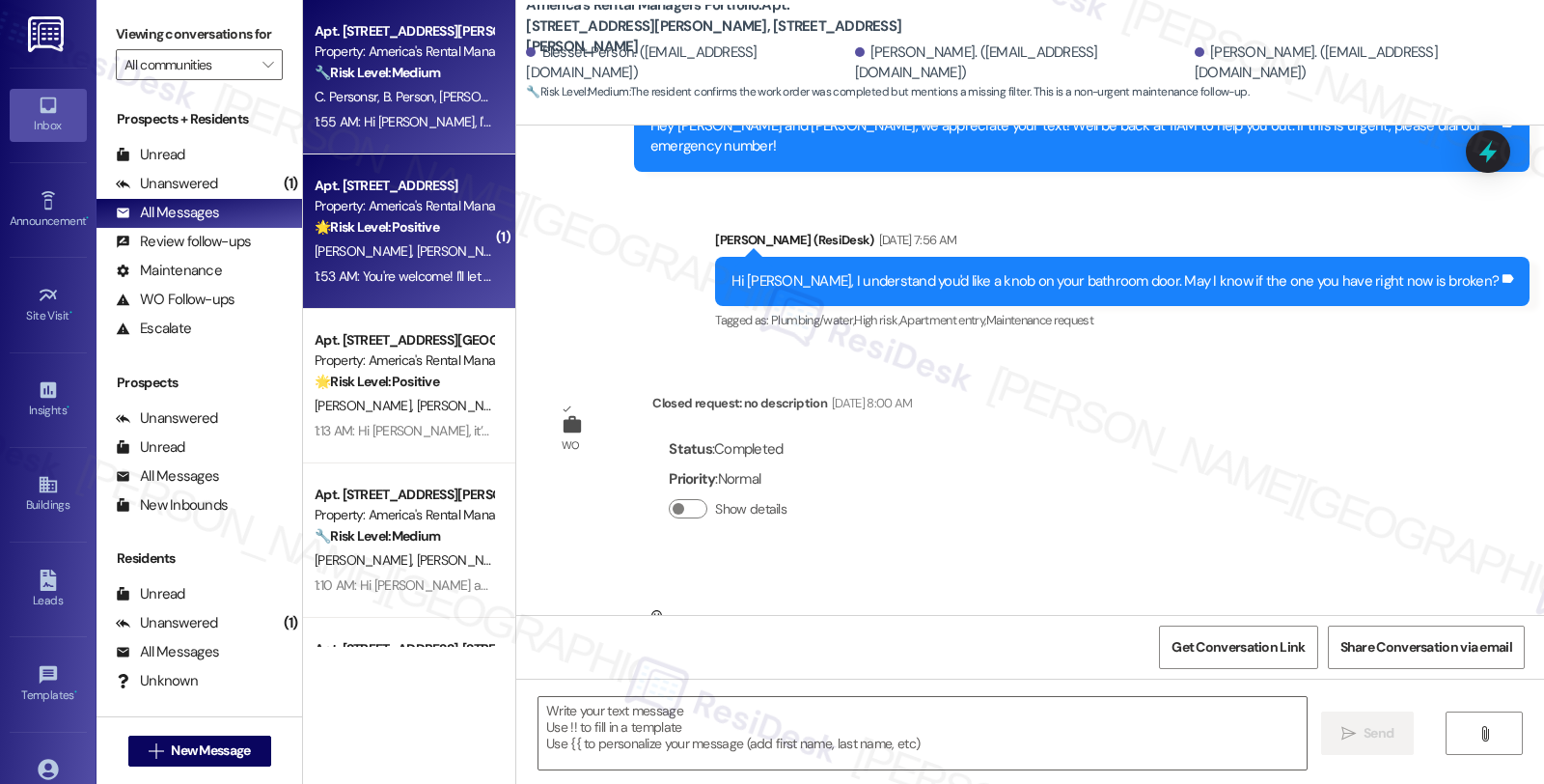
click at [444, 242] on div "[PERSON_NAME] [PERSON_NAME]" at bounding box center [404, 251] width 182 height 24
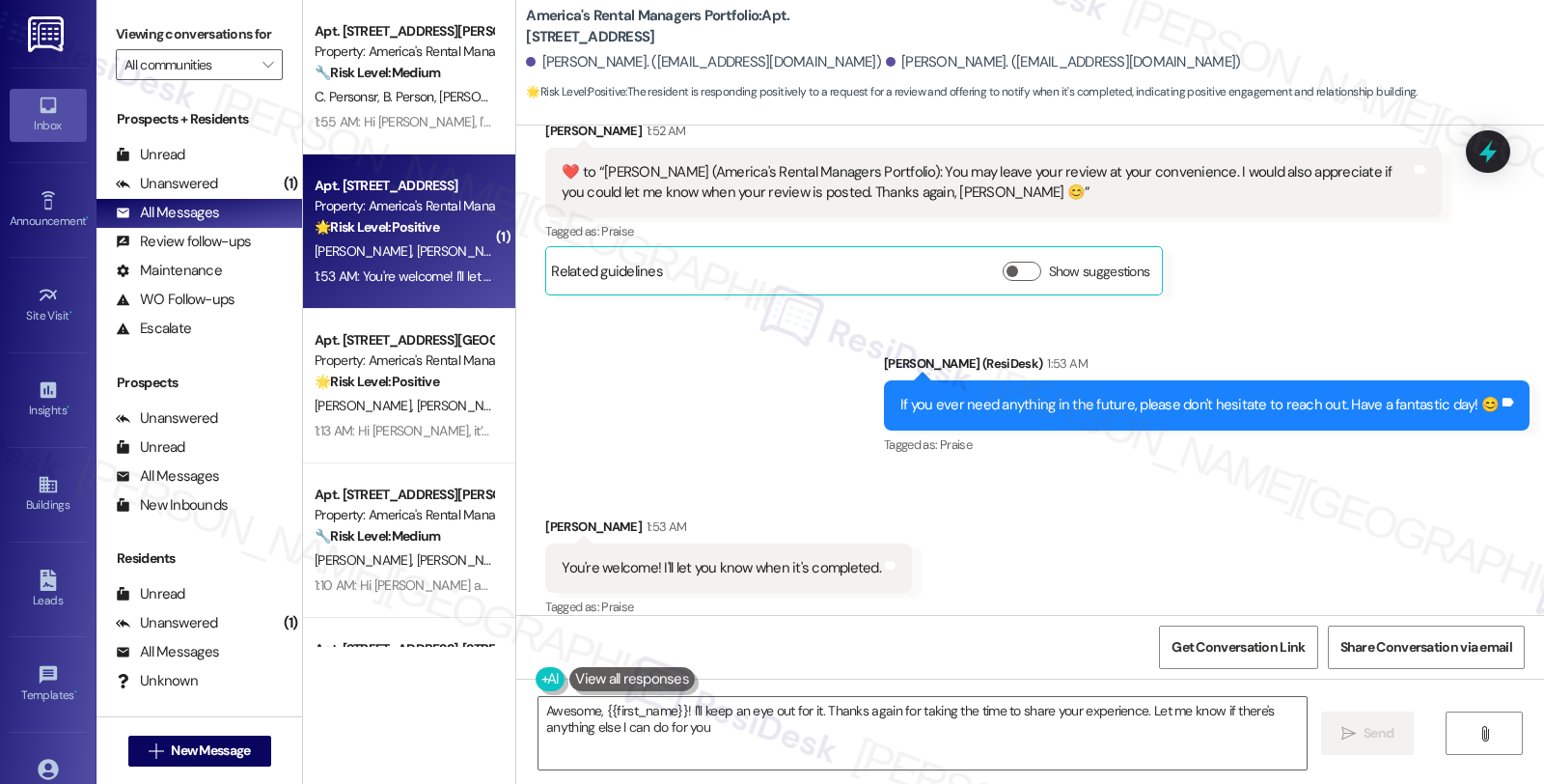
scroll to position [1853, 0]
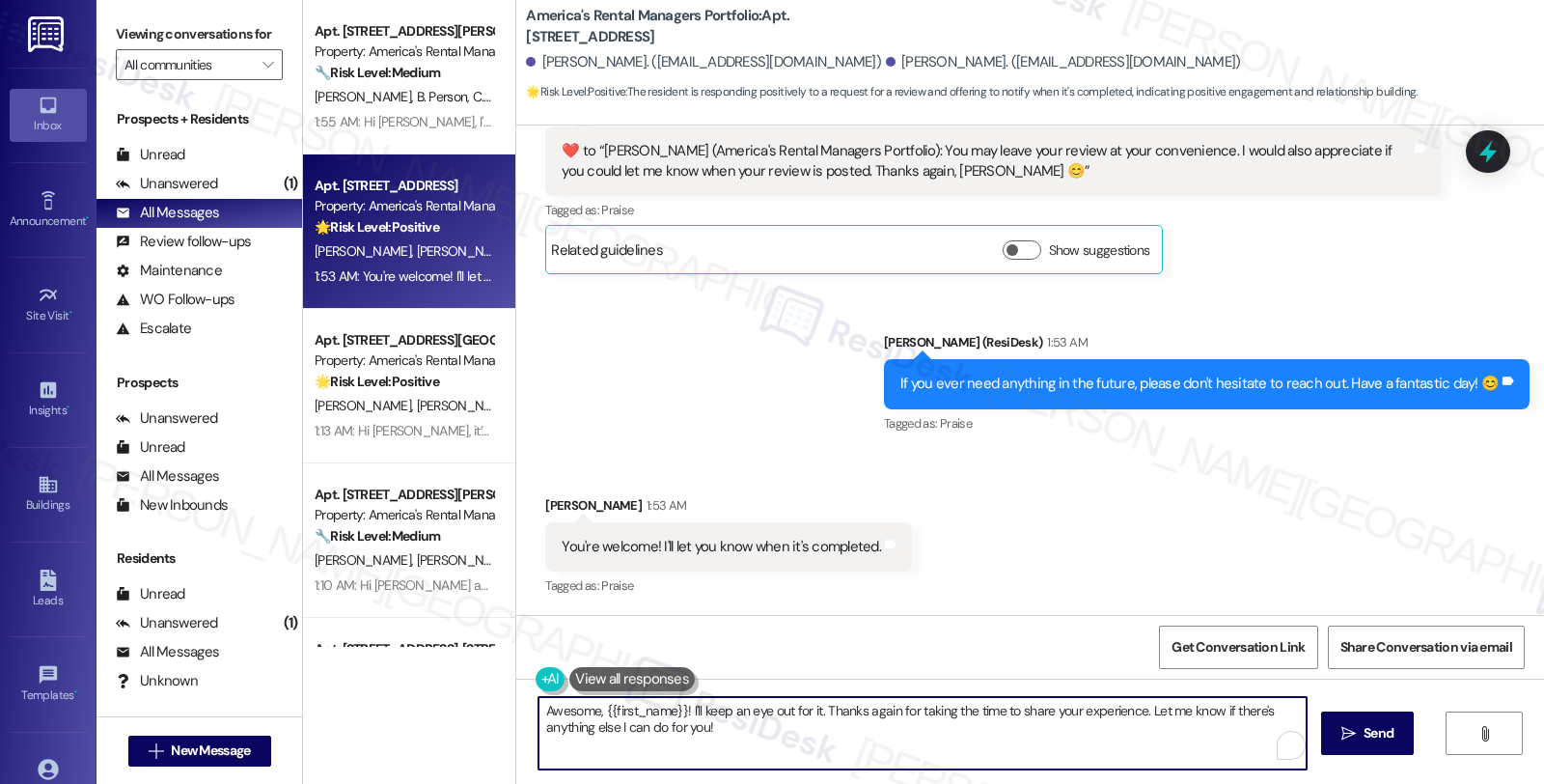
drag, startPoint x: 610, startPoint y: 715, endPoint x: 767, endPoint y: 768, distance: 166.1
click at [767, 768] on textarea "Awesome, {{first_name}}! I'll keep an eye out for it. Thanks again for taking t…" at bounding box center [923, 733] width 768 height 72
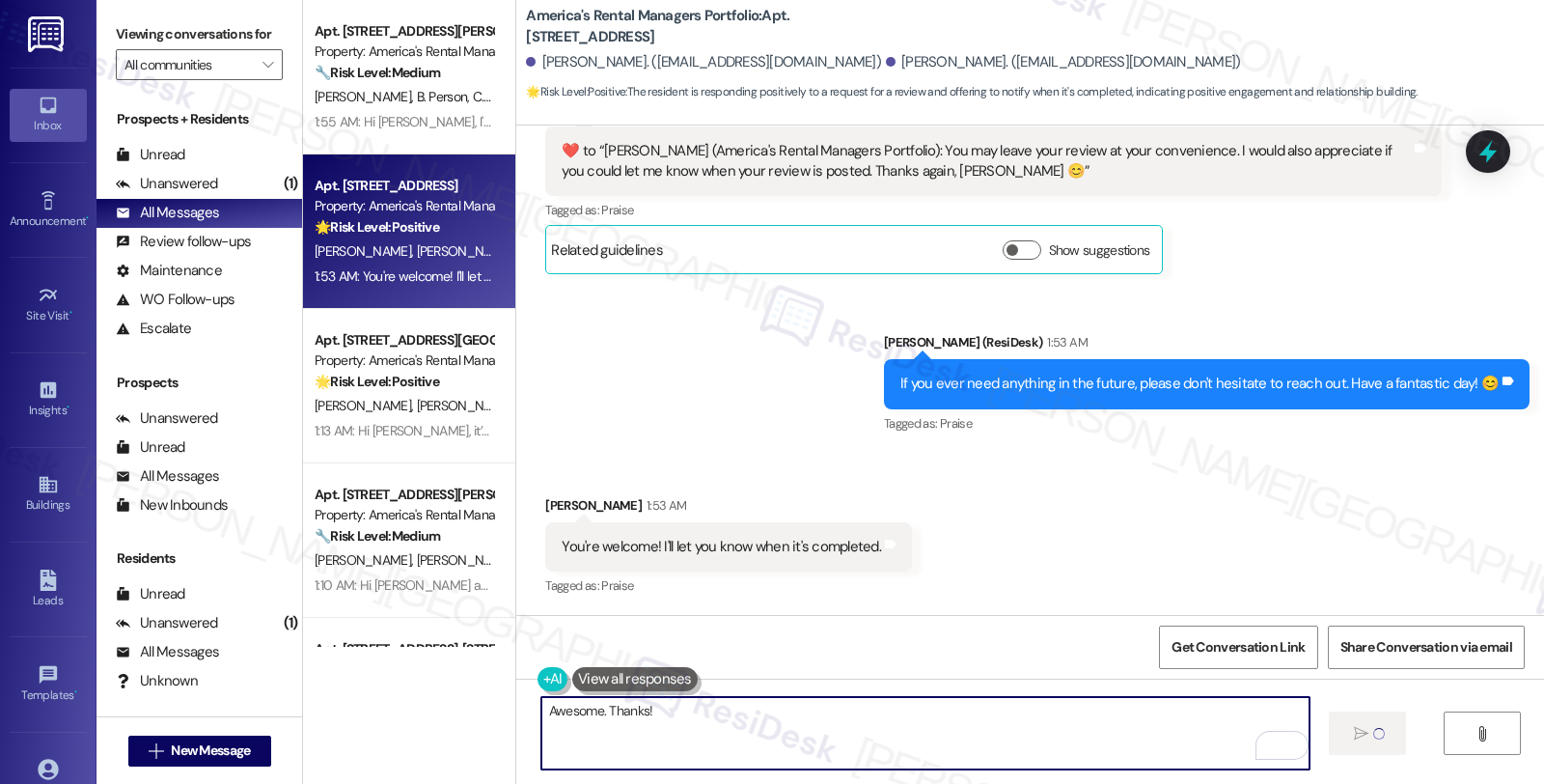
type textarea "Awesome. Thanks!"
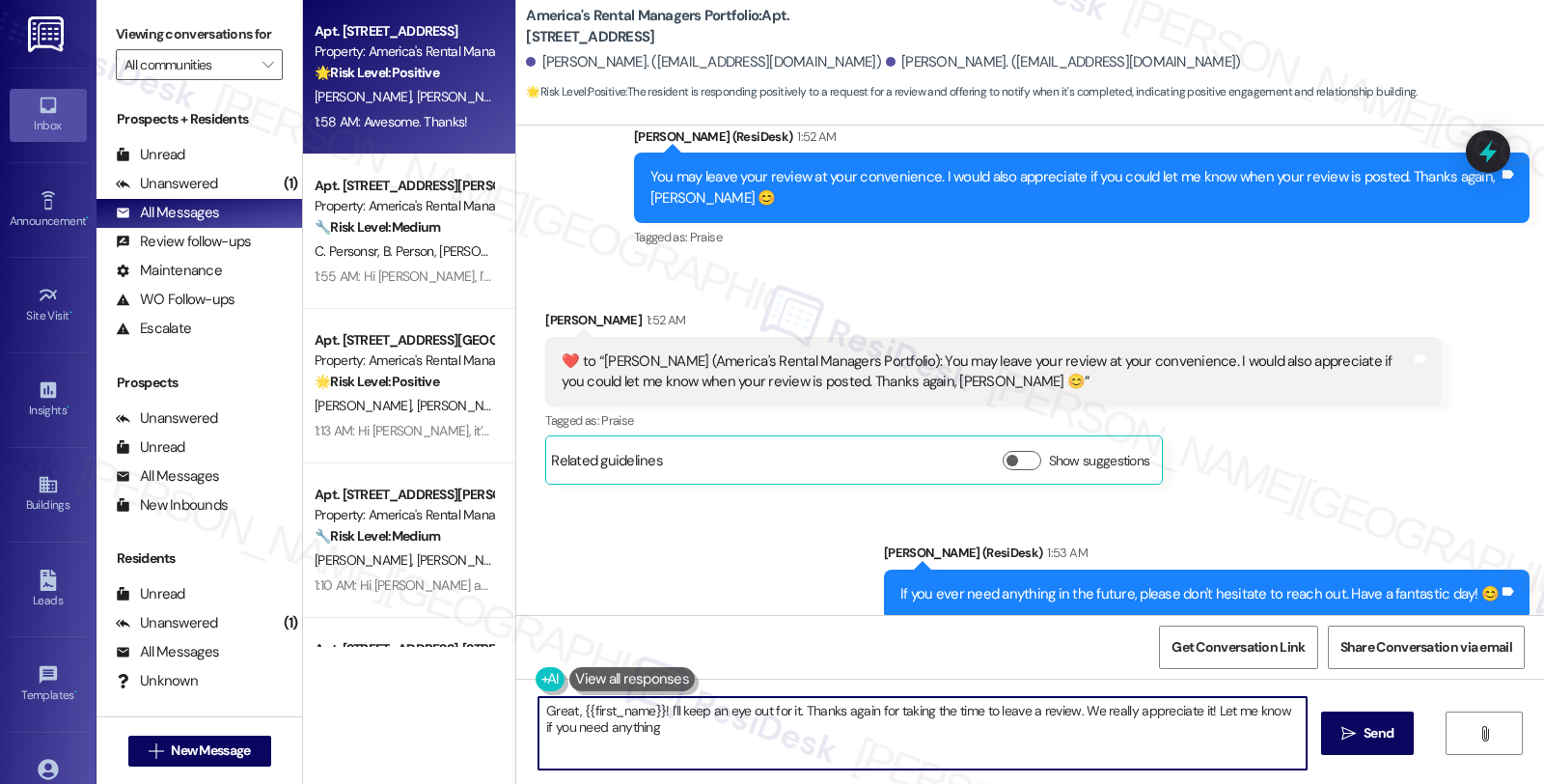
scroll to position [1638, 0]
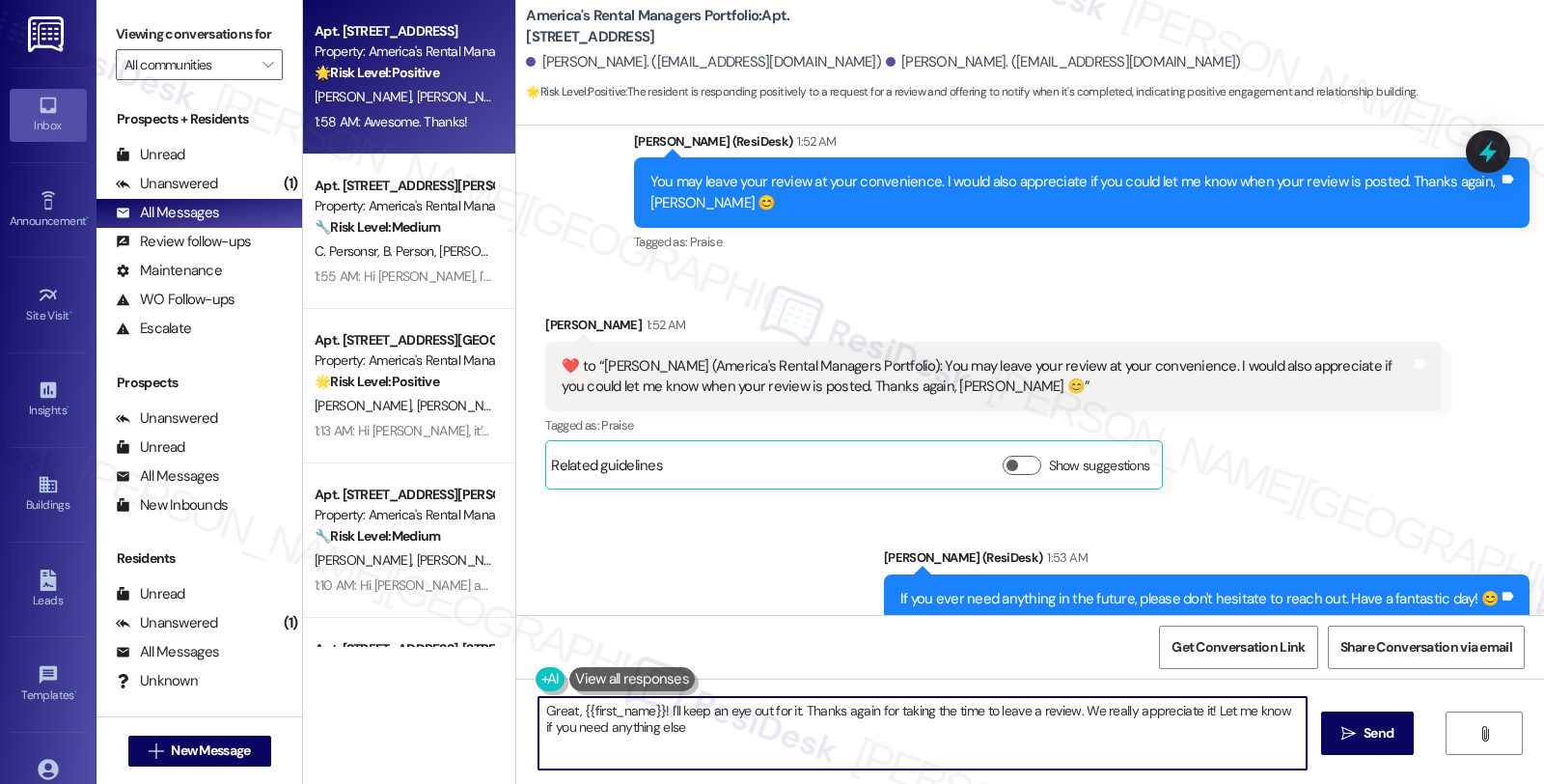
type textarea "Great, {{first_name}}! I'll keep an eye out for it. Thanks again for taking the…"
